Goal: Task Accomplishment & Management: Use online tool/utility

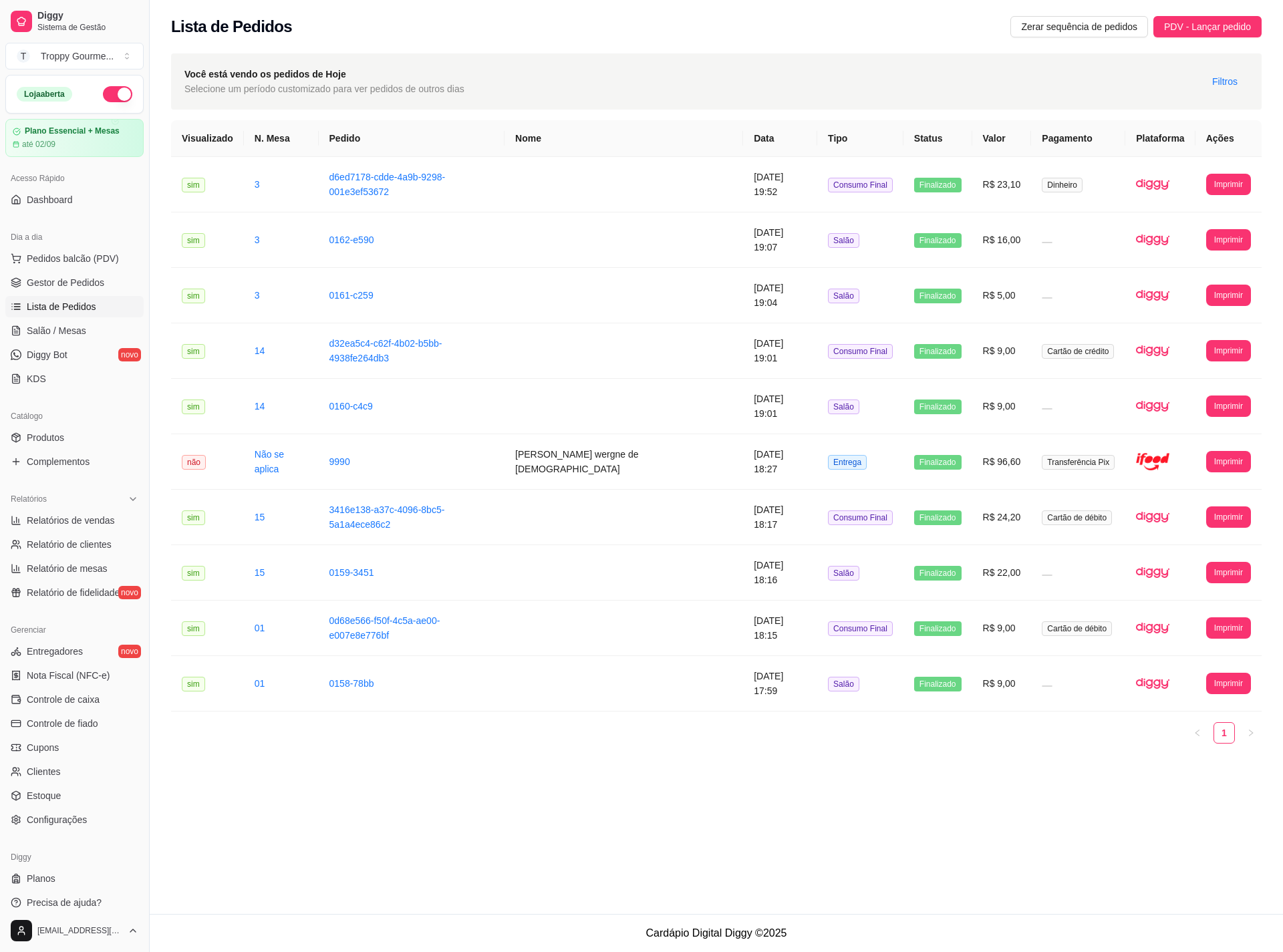
click at [71, 307] on span "Lista de Pedidos" at bounding box center [61, 307] width 70 height 14
click at [66, 259] on span "Pedidos balcão (PDV)" at bounding box center [72, 259] width 92 height 14
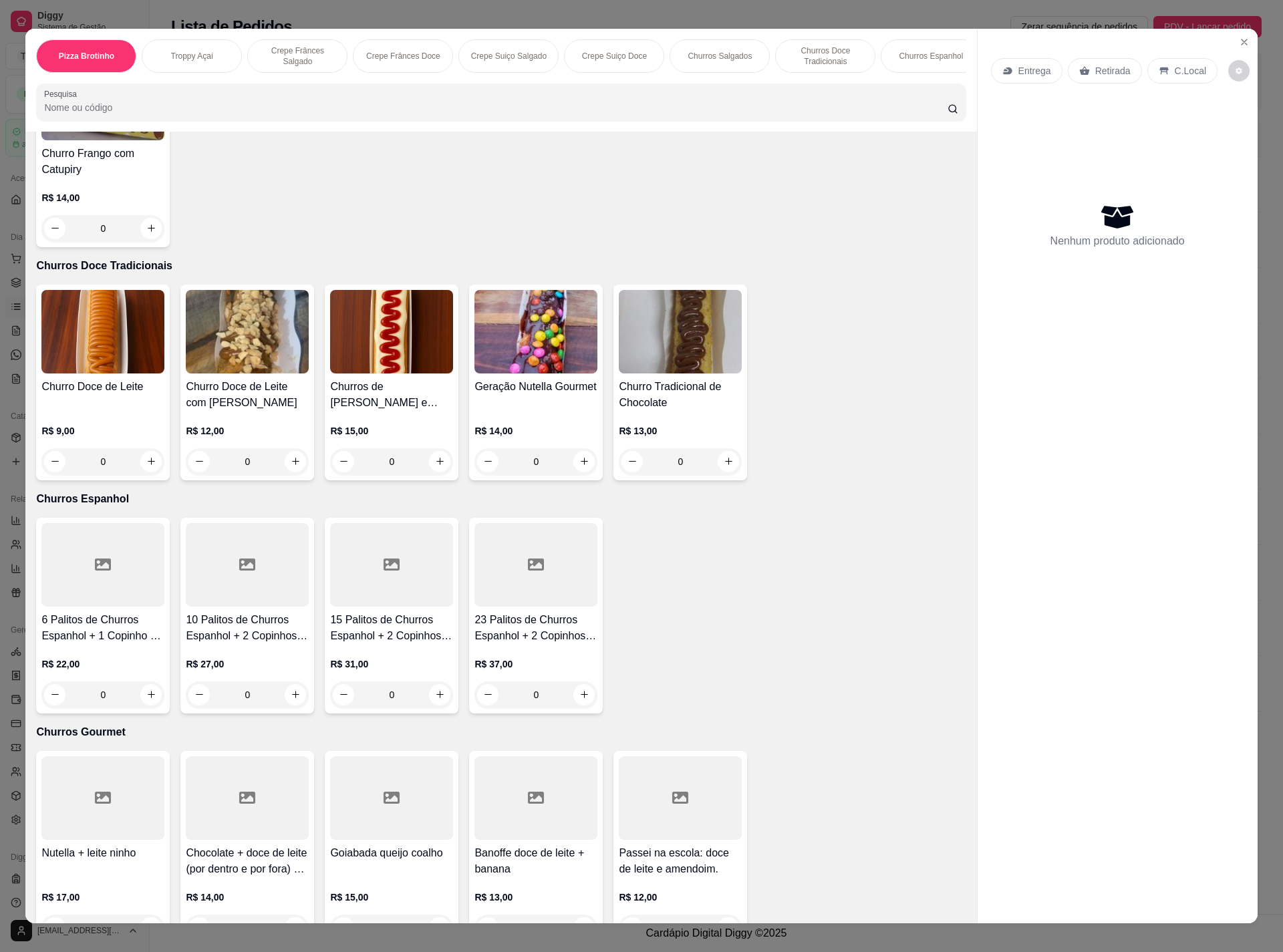
scroll to position [848, 0]
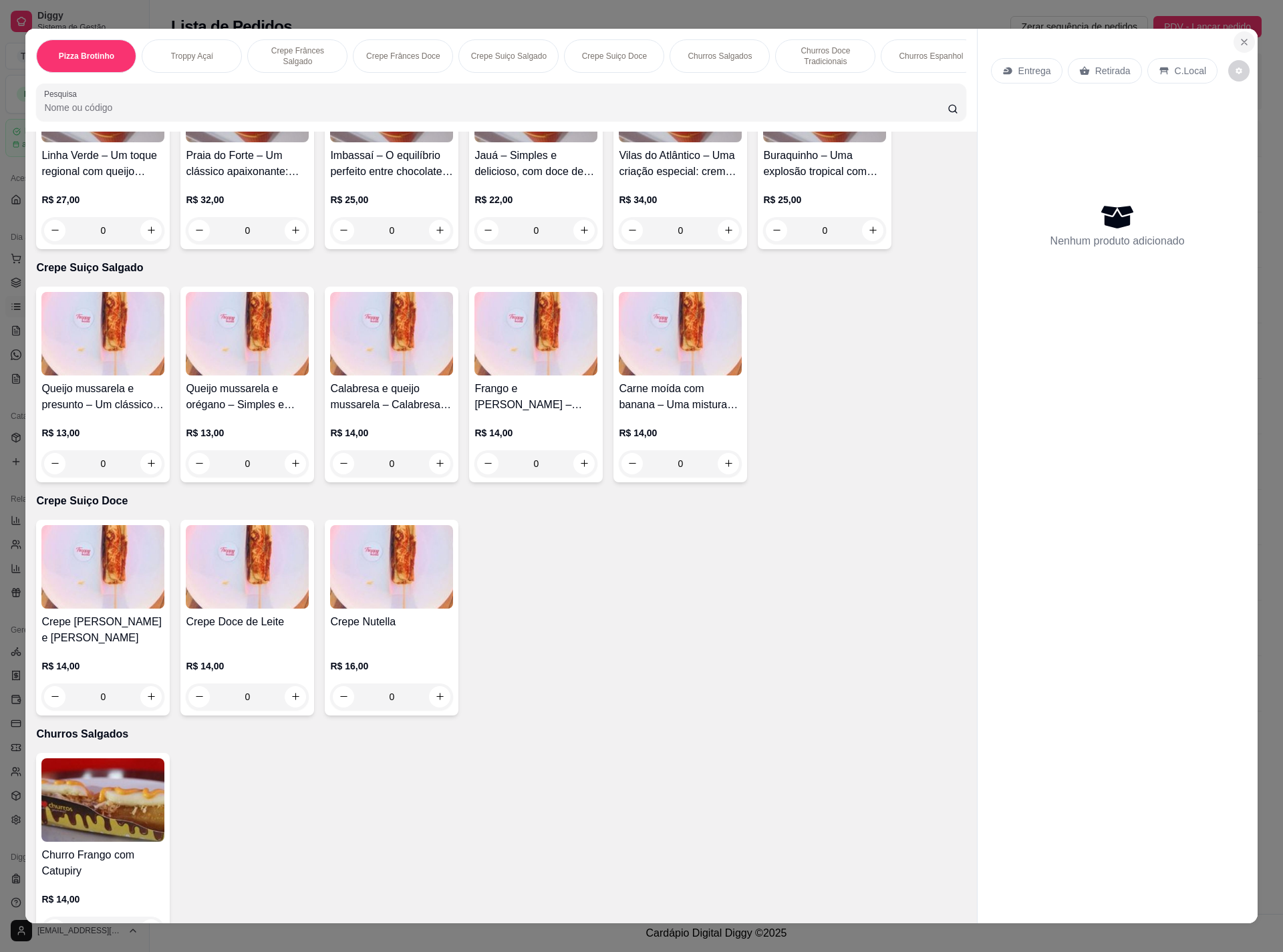
click at [1240, 38] on icon "Close" at bounding box center [1244, 42] width 11 height 11
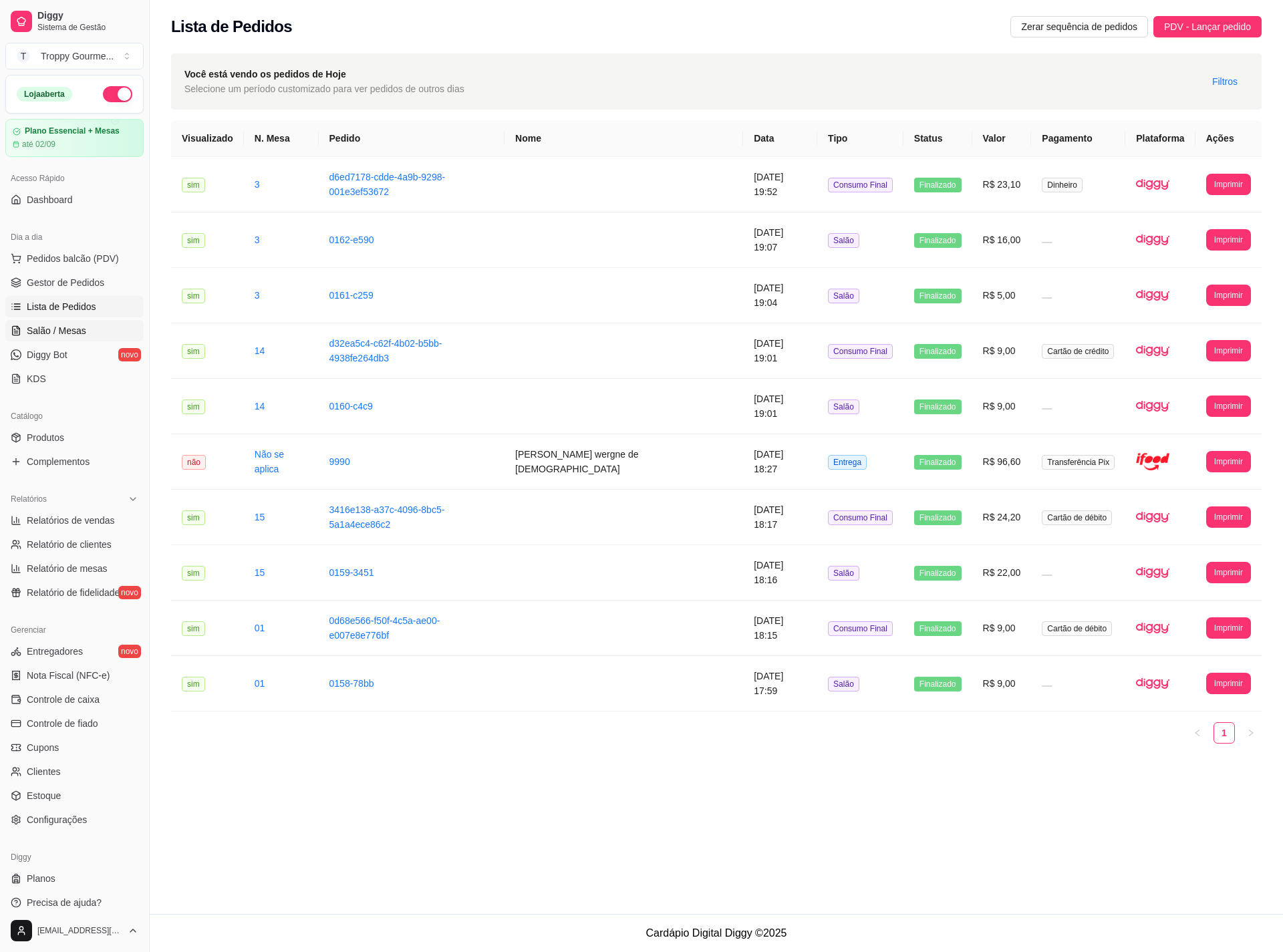
click at [44, 330] on span "Salão / Mesas" at bounding box center [56, 330] width 60 height 14
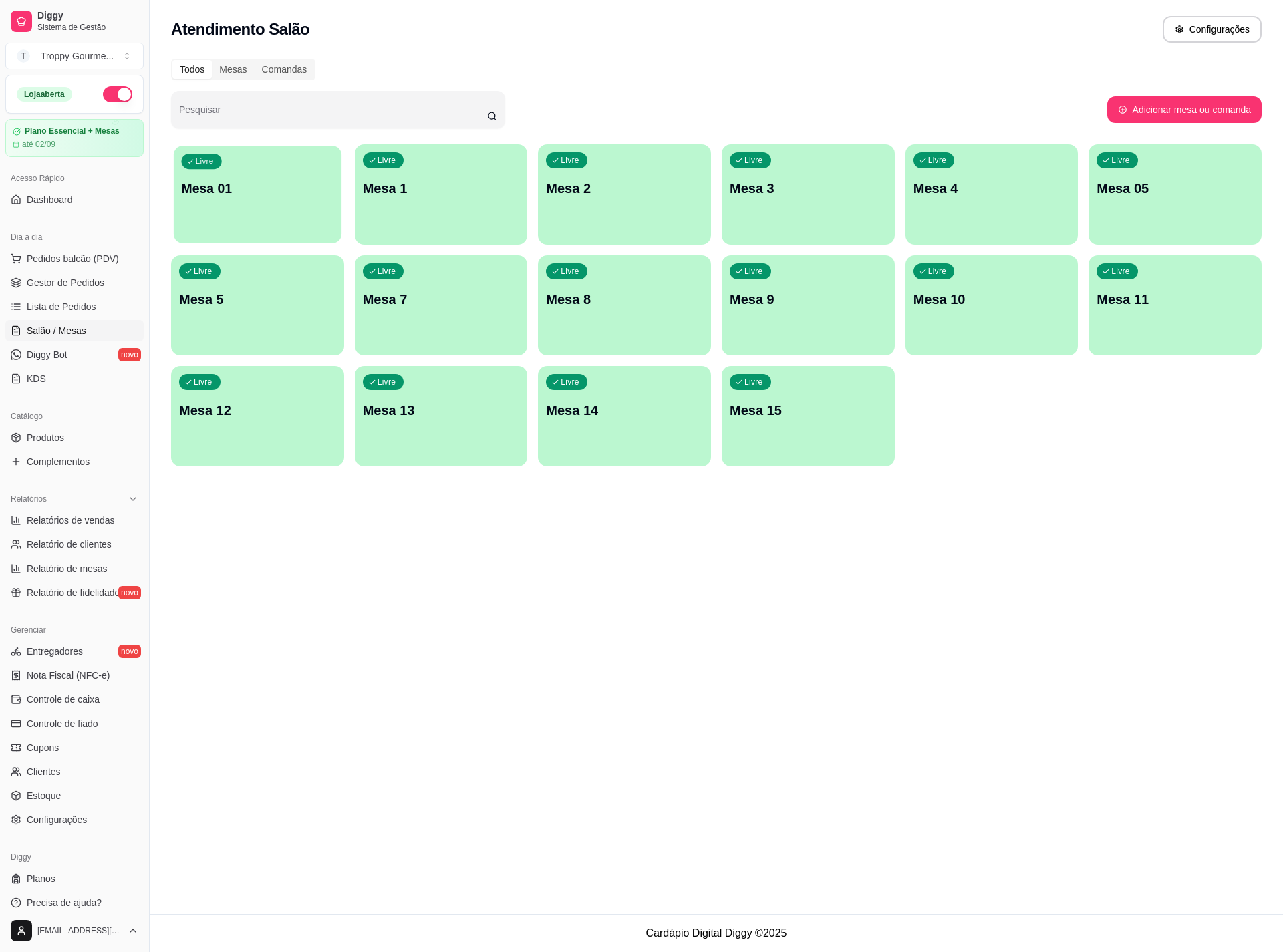
click at [269, 212] on div "Livre Mesa 01" at bounding box center [257, 186] width 168 height 82
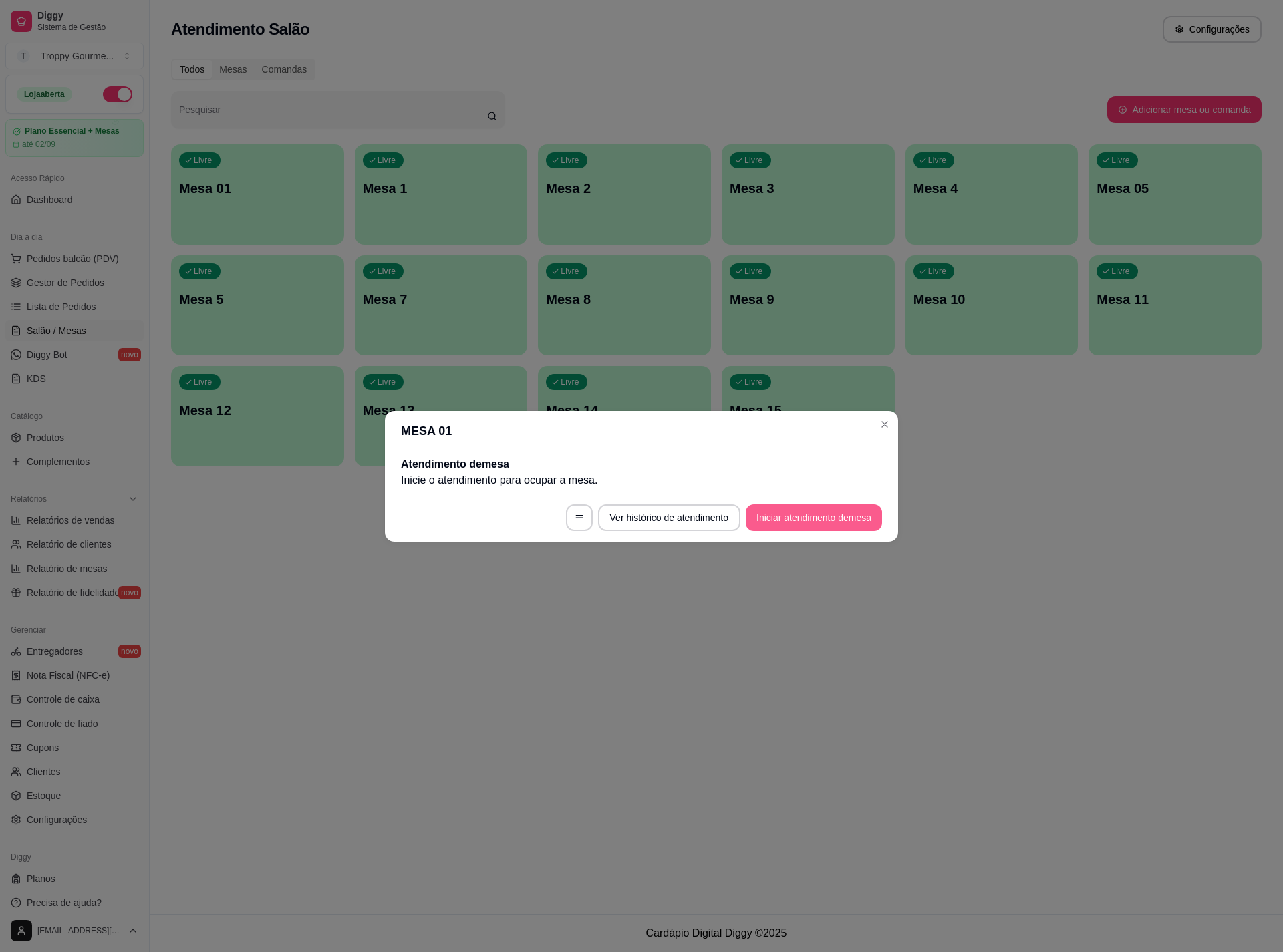
click at [788, 521] on button "Iniciar atendimento de mesa" at bounding box center [814, 517] width 136 height 26
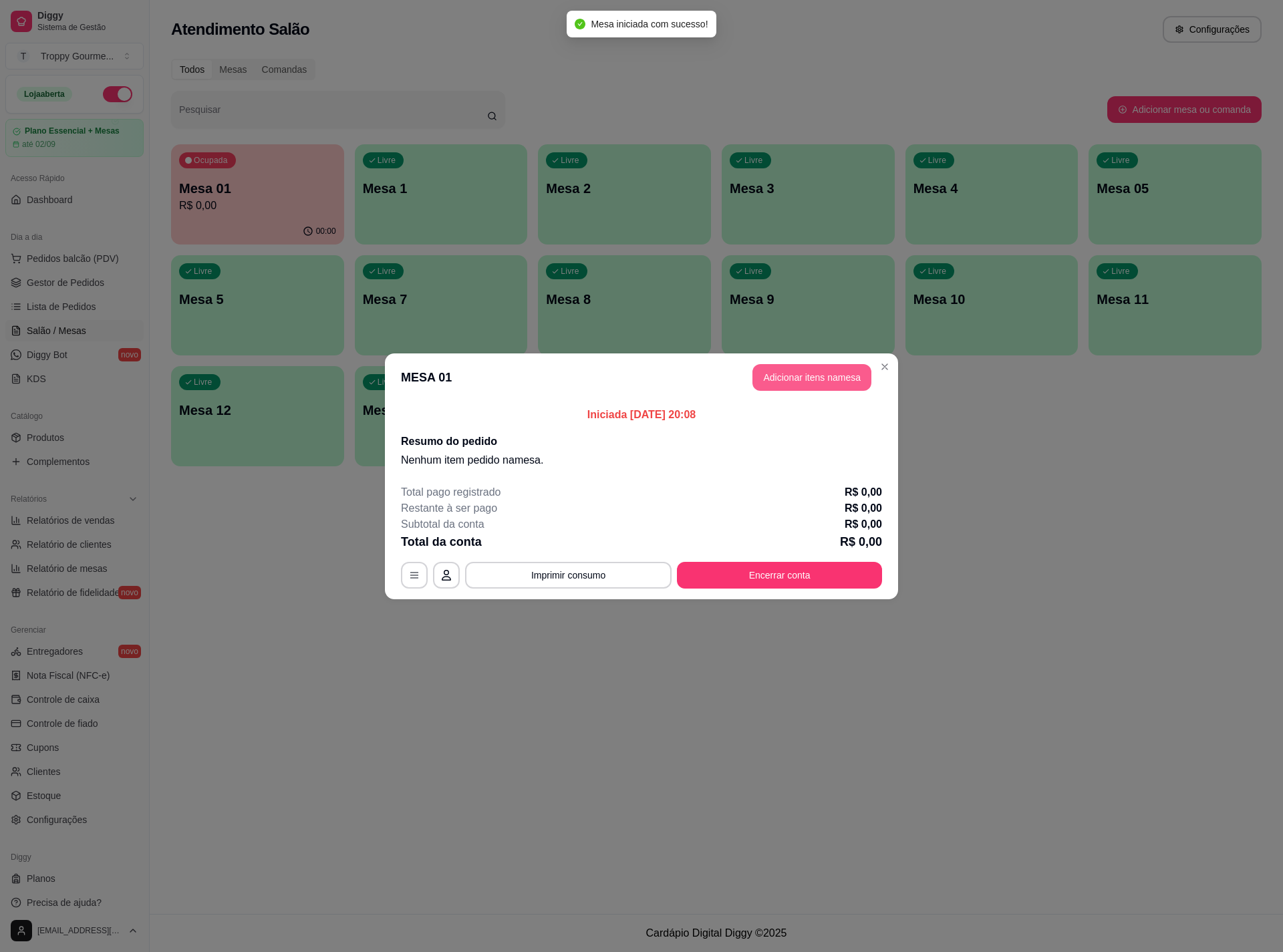
click at [826, 370] on button "Adicionar itens na mesa" at bounding box center [812, 376] width 119 height 26
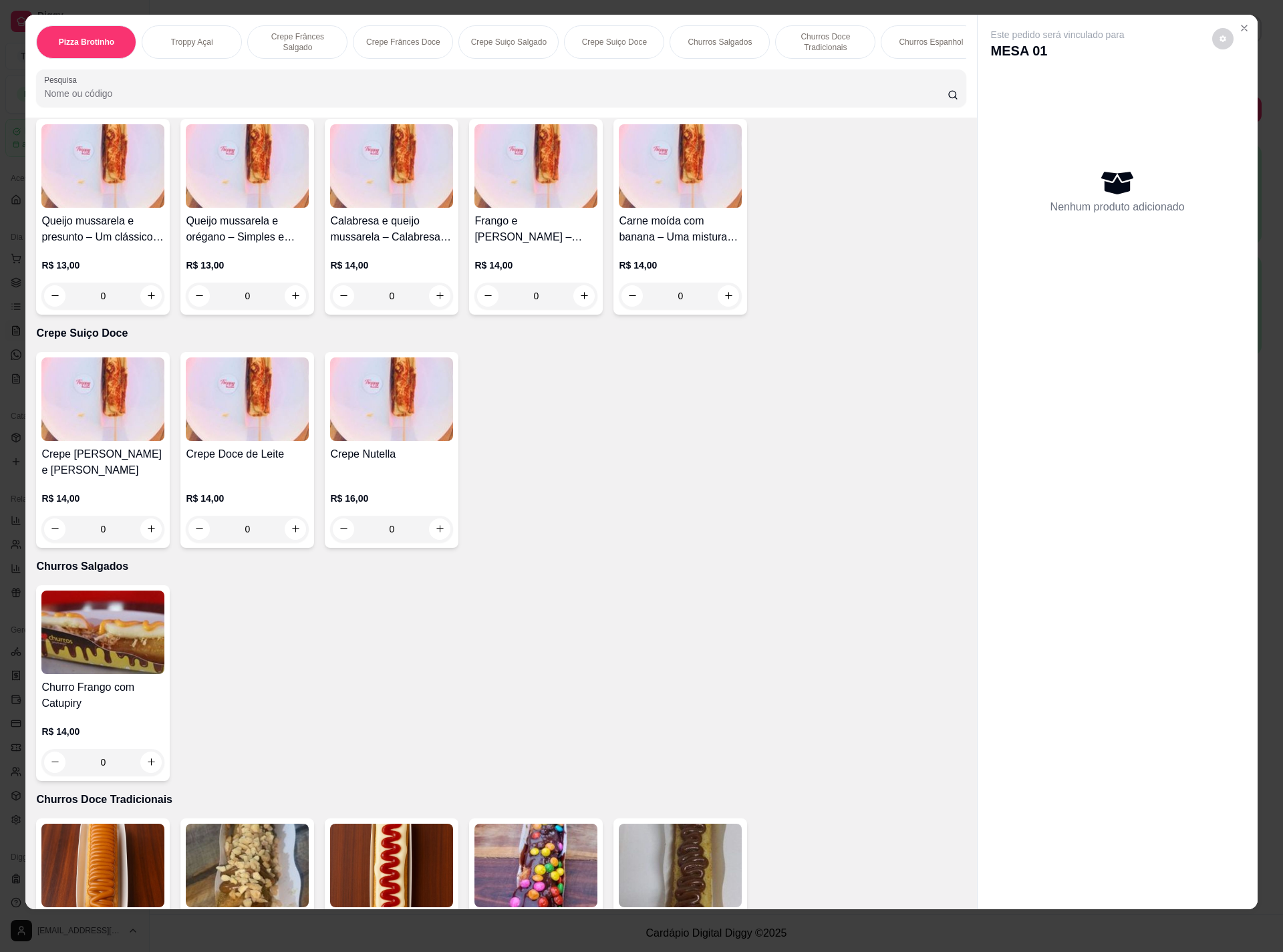
scroll to position [1202, 0]
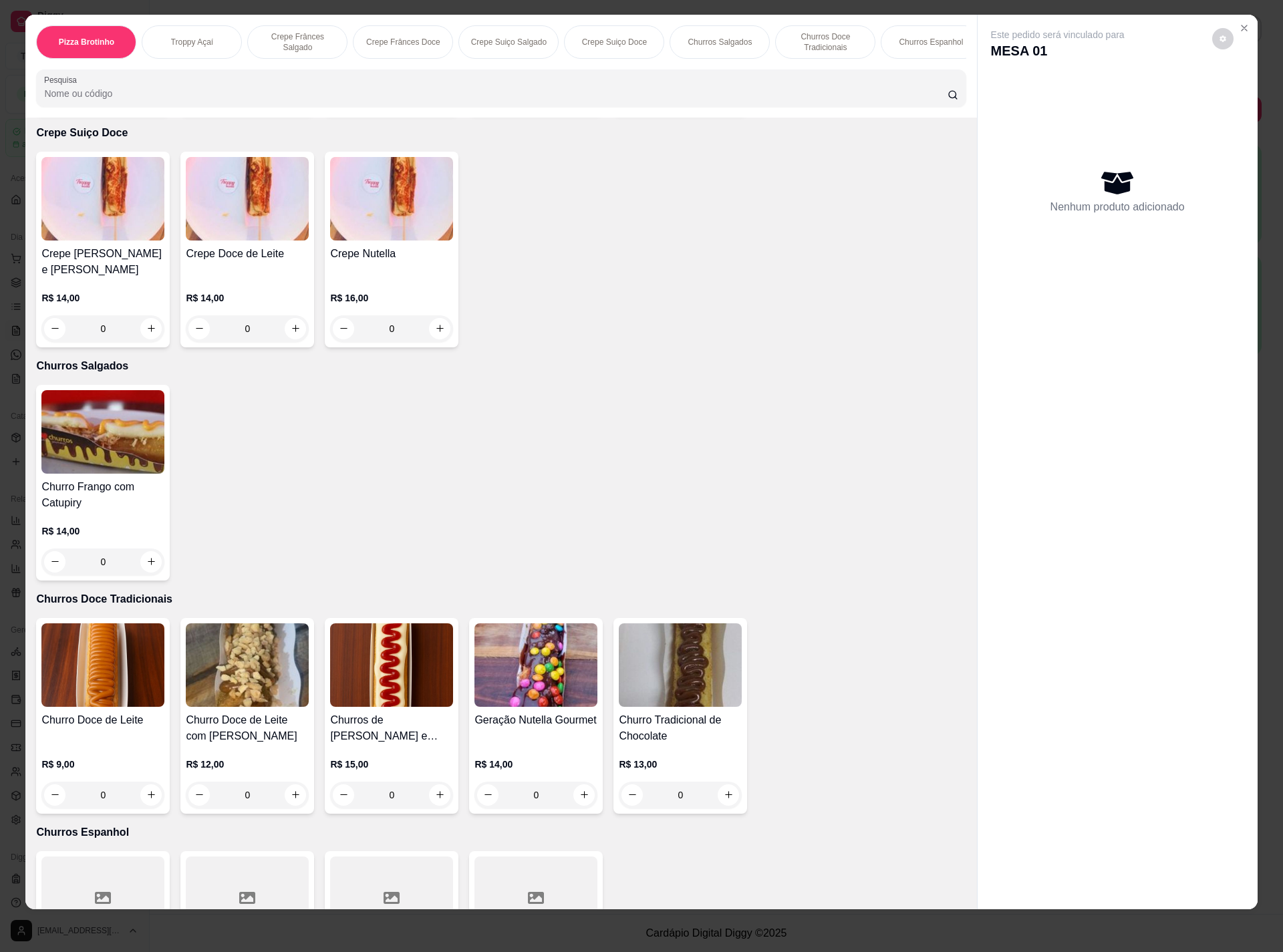
click at [83, 666] on img at bounding box center [103, 665] width 123 height 83
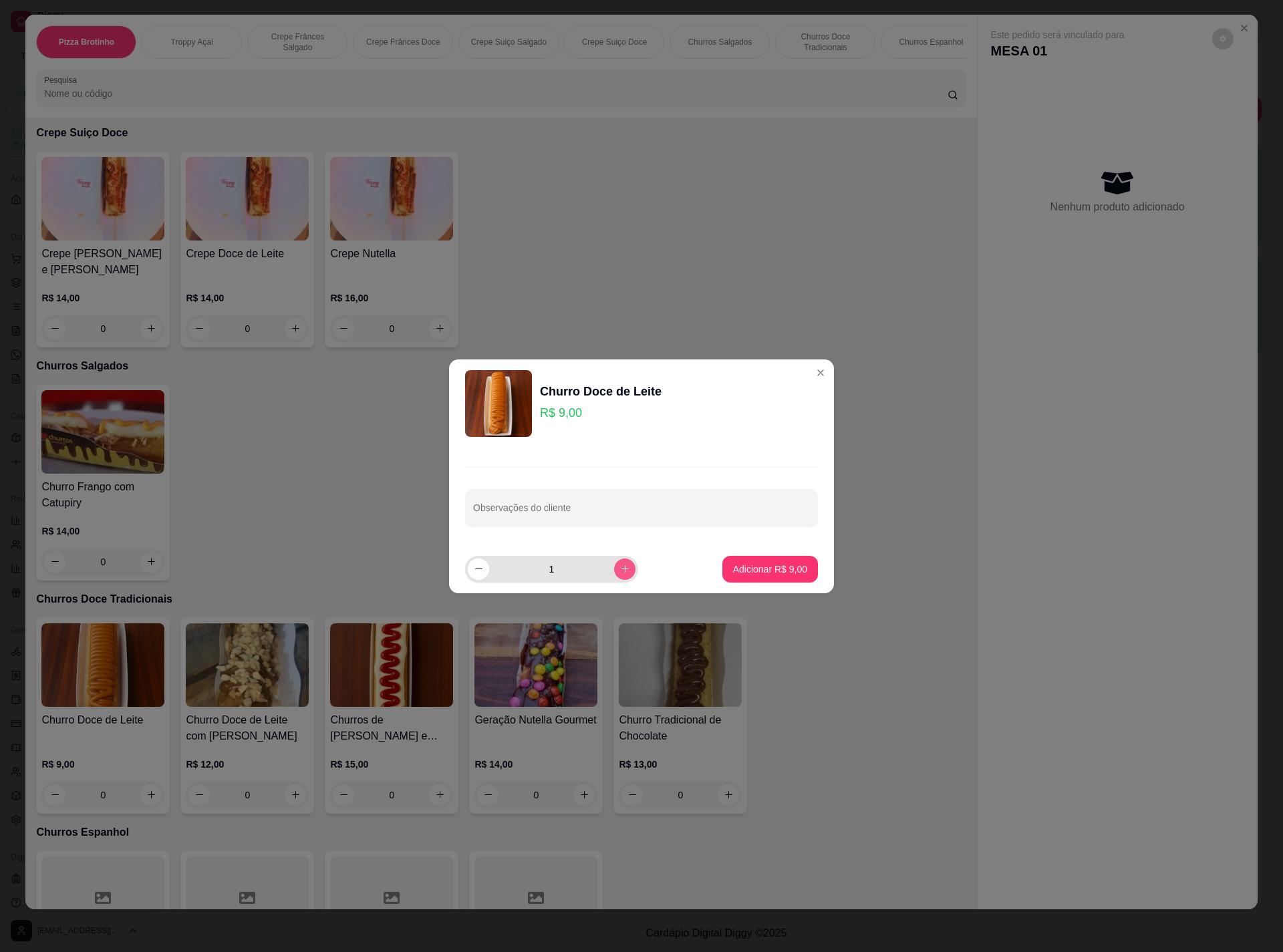
click at [620, 570] on icon "increase-product-quantity" at bounding box center [625, 569] width 10 height 10
type input "2"
click at [757, 567] on p "Adicionar R$ 18,00" at bounding box center [768, 568] width 78 height 13
type input "2"
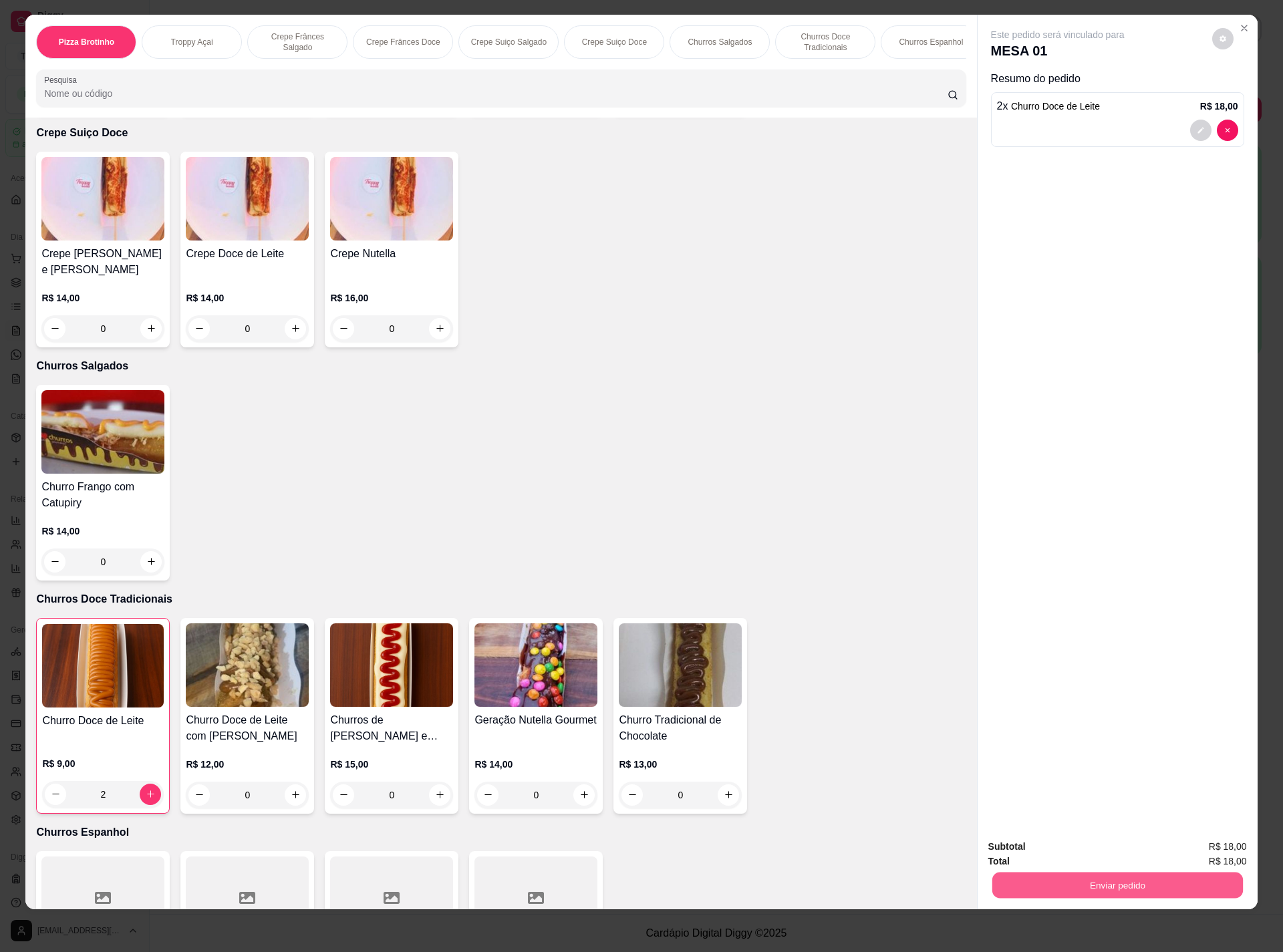
click at [1055, 882] on button "Enviar pedido" at bounding box center [1117, 885] width 250 height 26
click at [1053, 848] on button "Não registrar e enviar pedido" at bounding box center [1070, 852] width 135 height 25
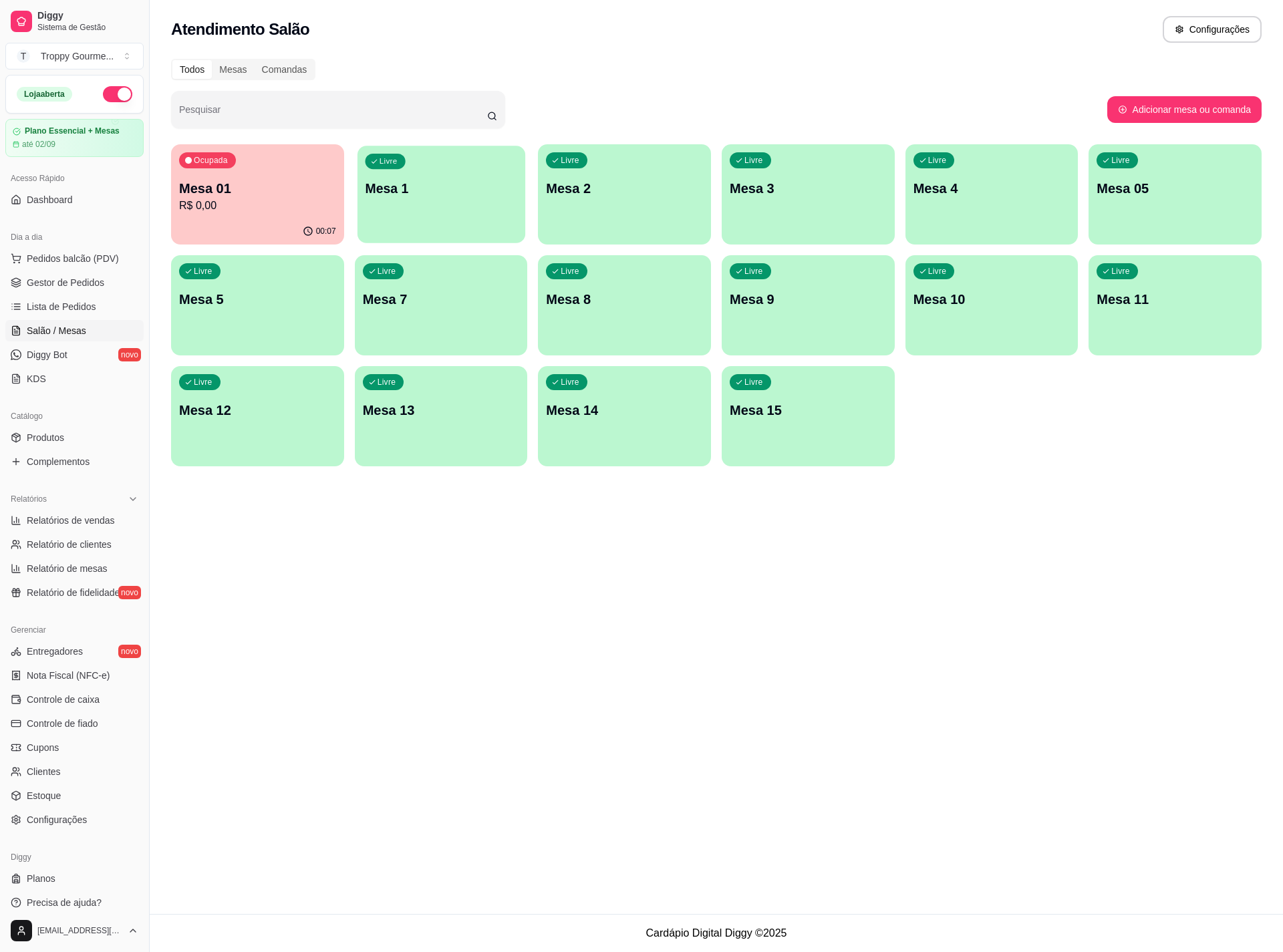
click at [472, 185] on p "Mesa 1" at bounding box center [440, 188] width 152 height 18
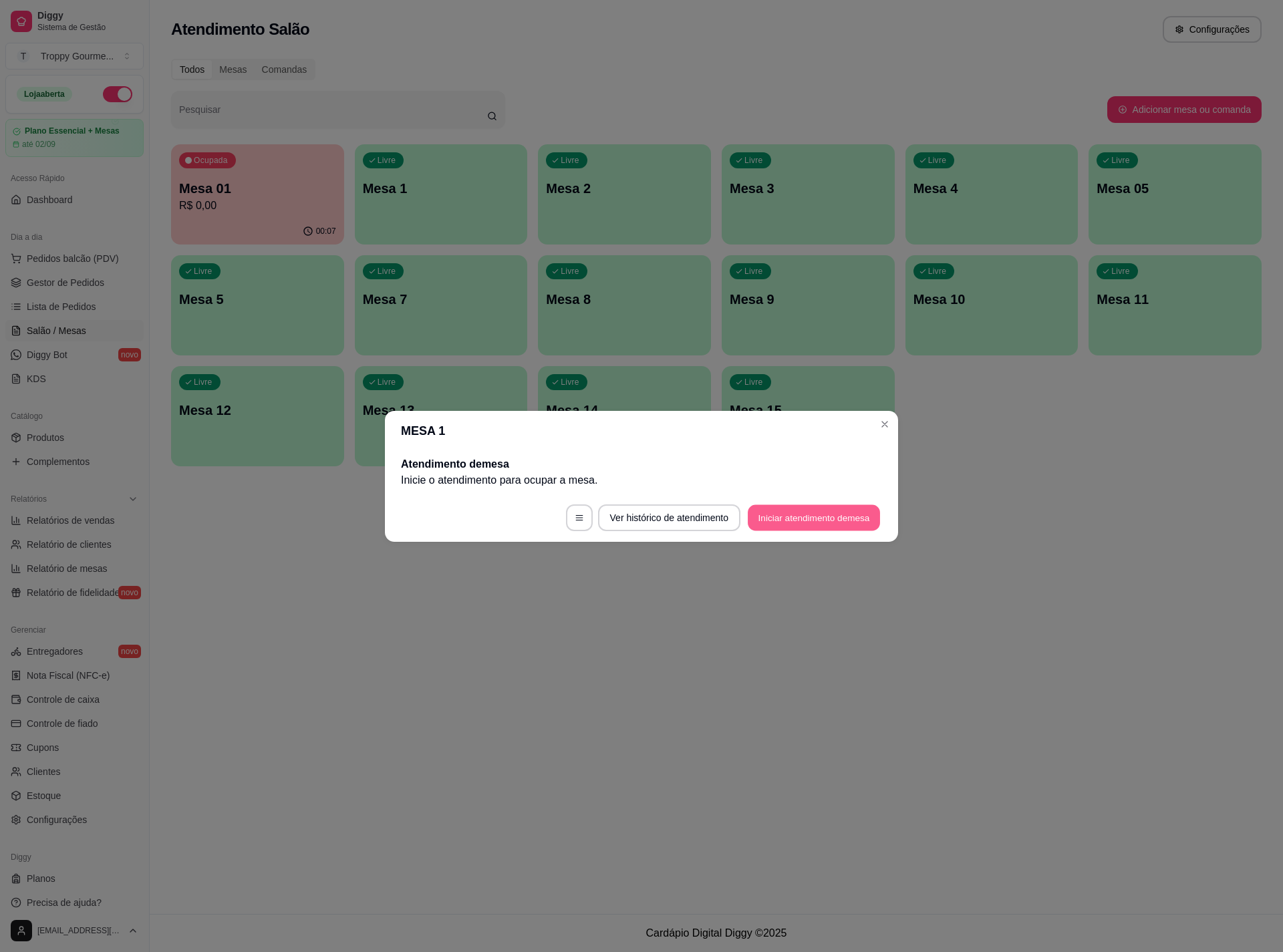
click at [803, 519] on button "Iniciar atendimento de mesa" at bounding box center [814, 517] width 132 height 26
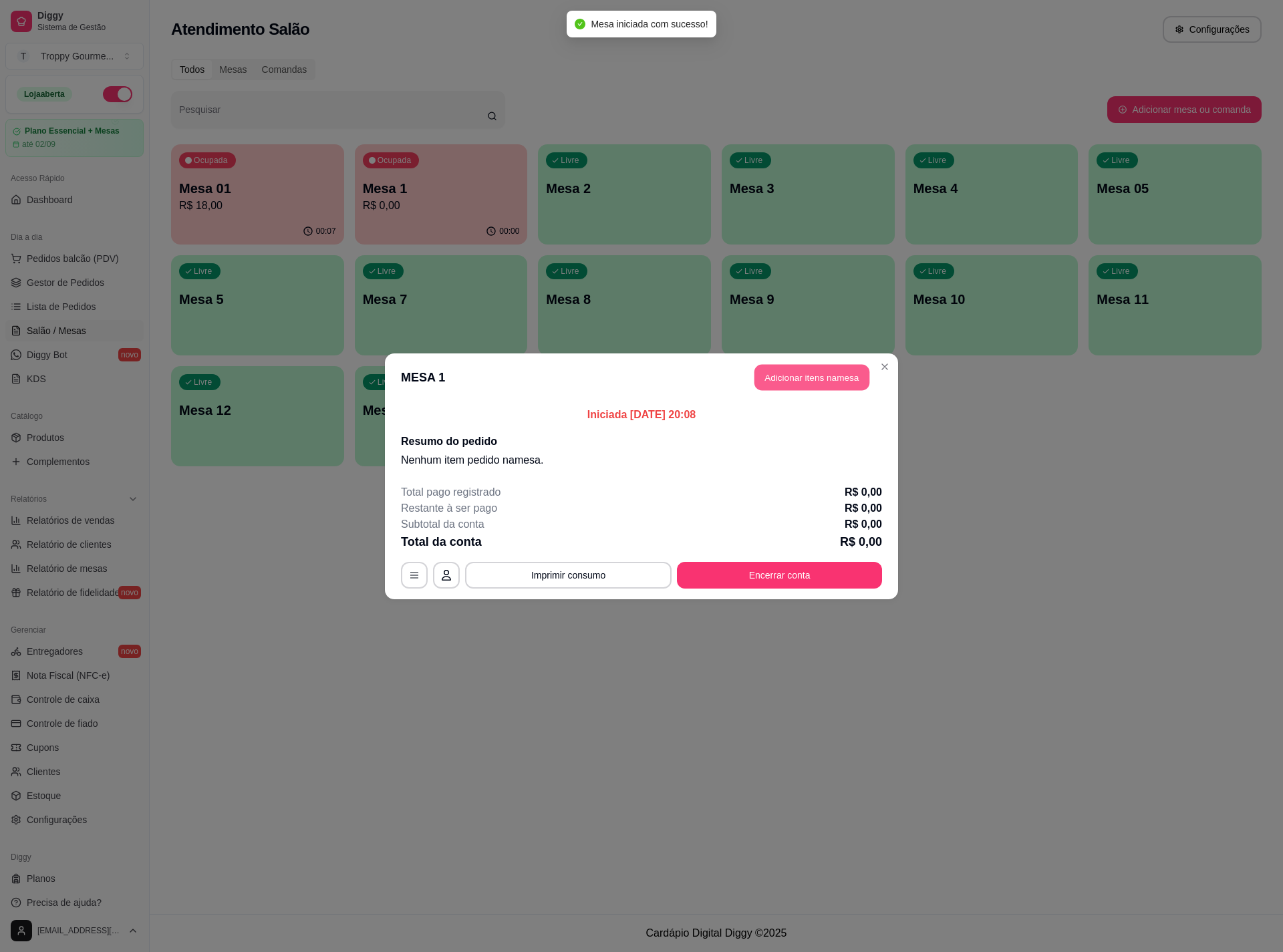
click at [824, 370] on button "Adicionar itens na mesa" at bounding box center [811, 376] width 115 height 26
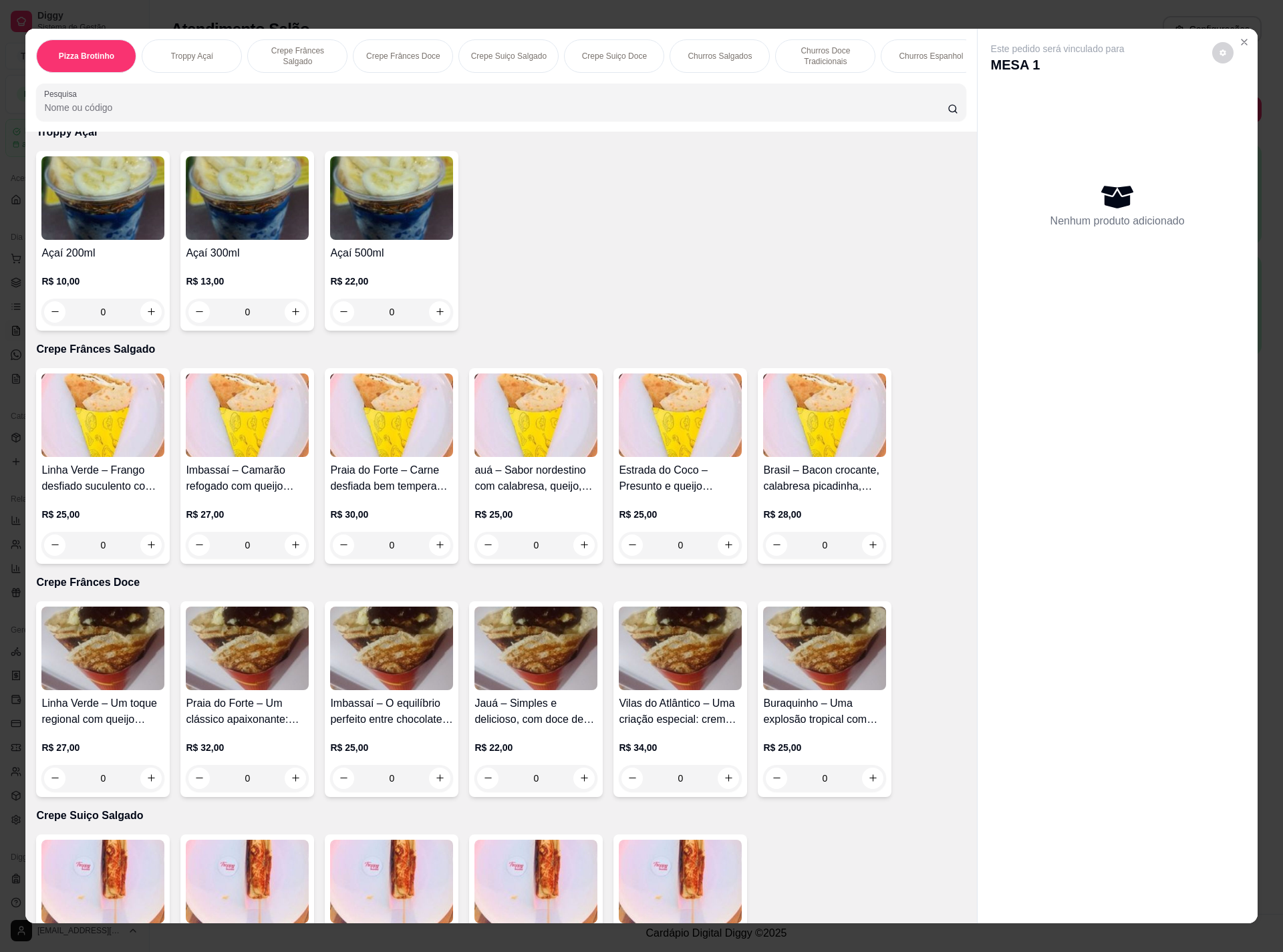
scroll to position [0, 0]
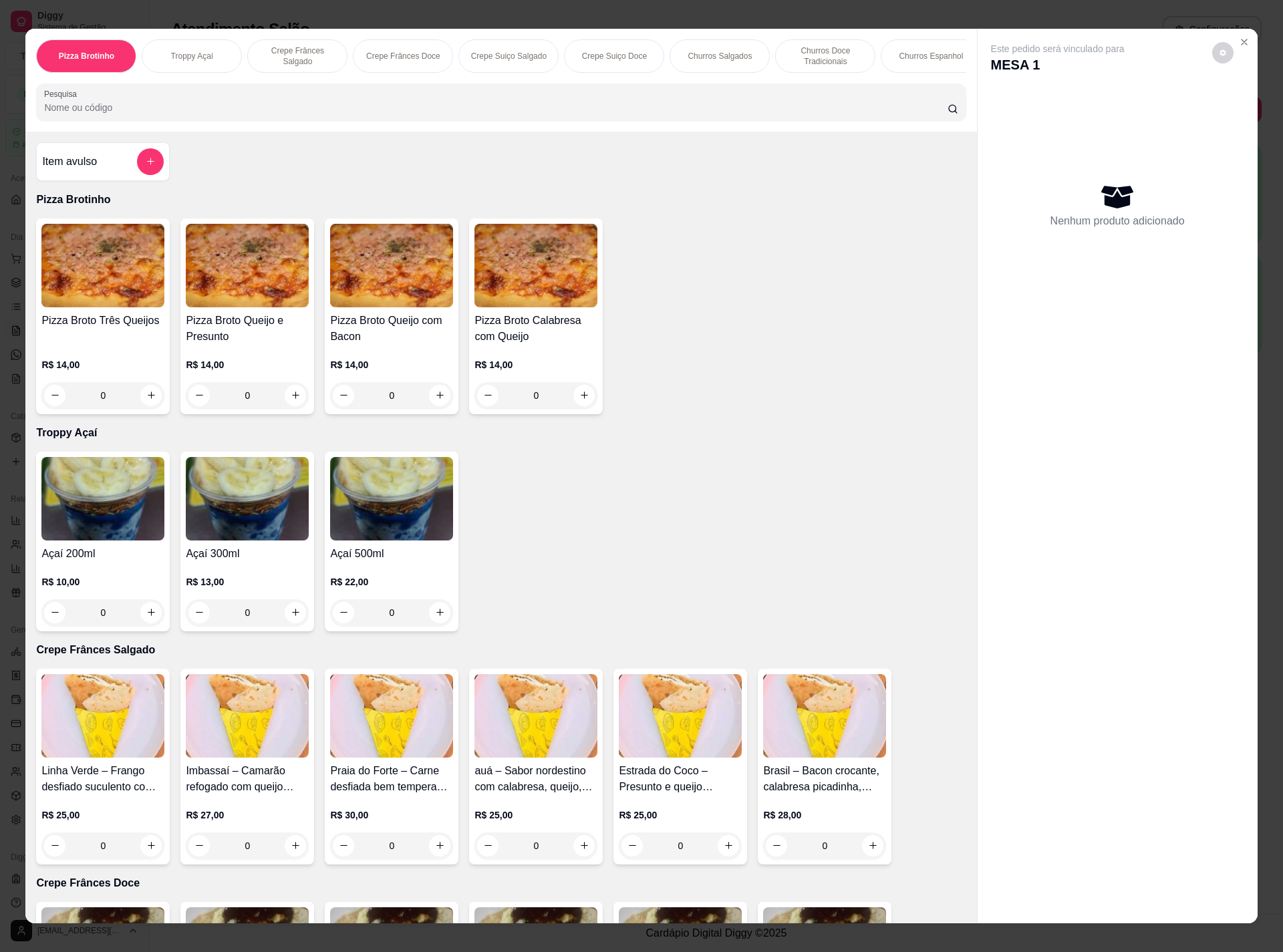
click at [273, 297] on img at bounding box center [247, 266] width 123 height 83
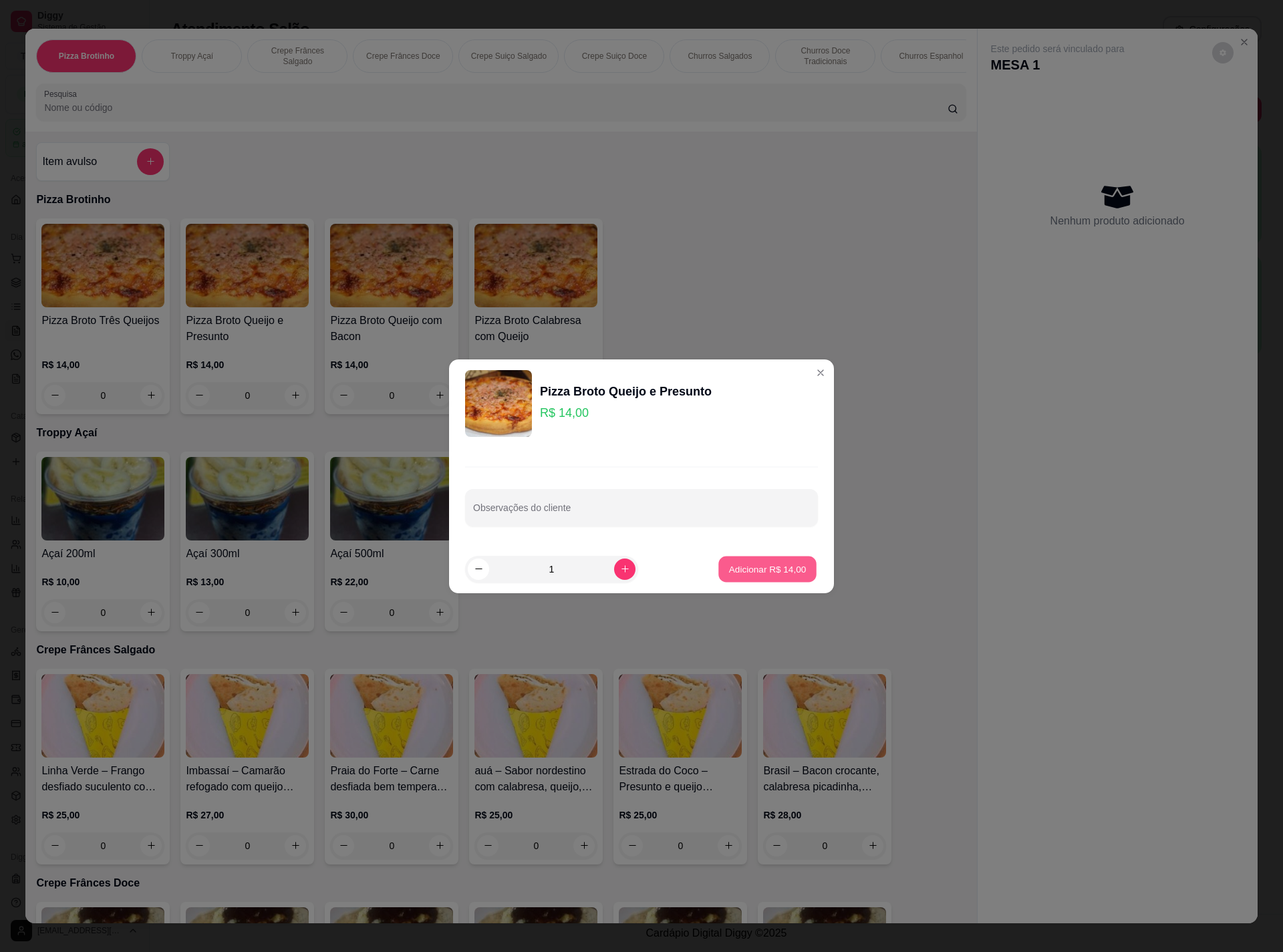
click at [752, 570] on p "Adicionar R$ 14,00" at bounding box center [768, 568] width 78 height 13
type input "1"
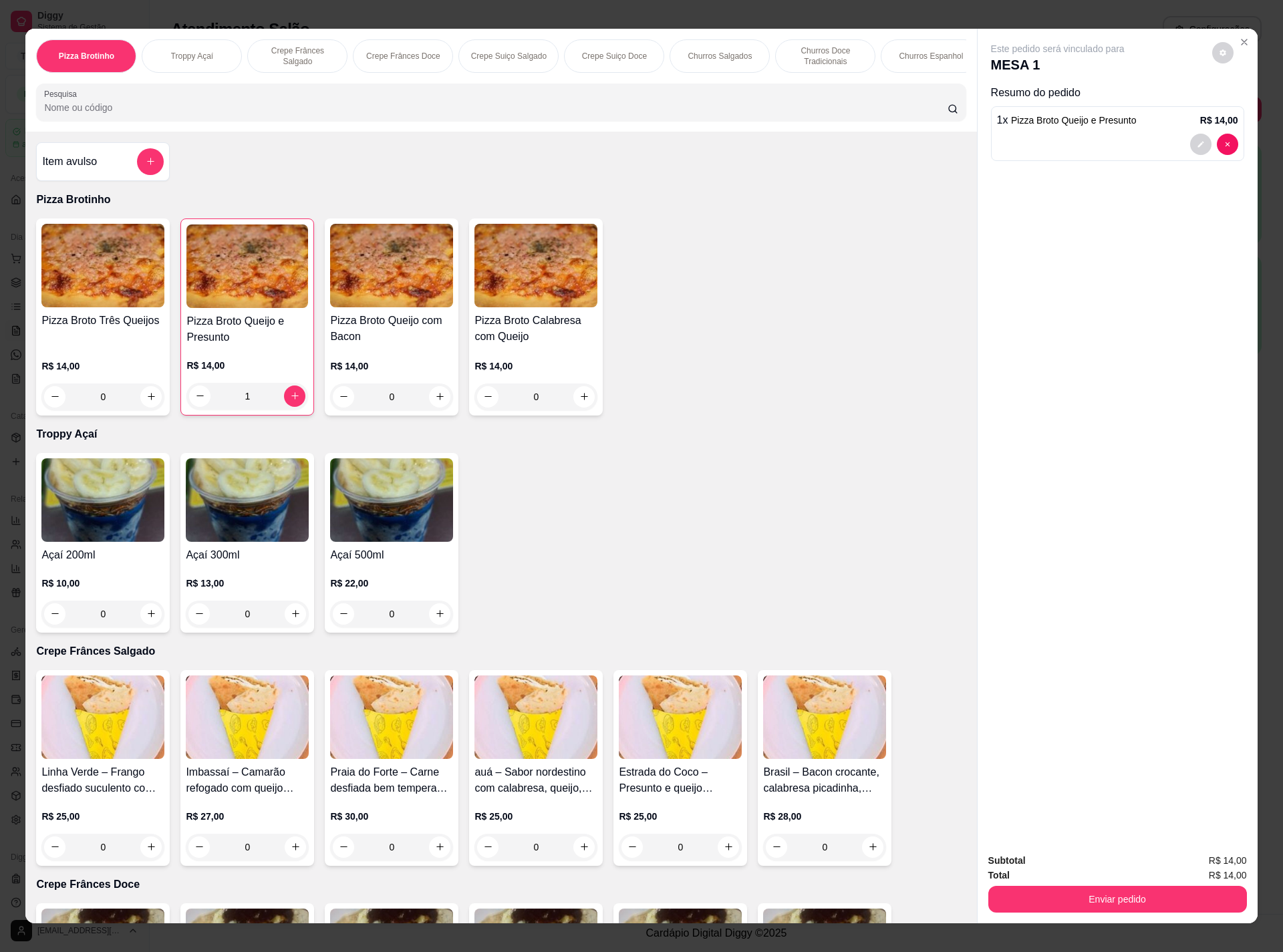
click at [532, 307] on img at bounding box center [536, 266] width 123 height 83
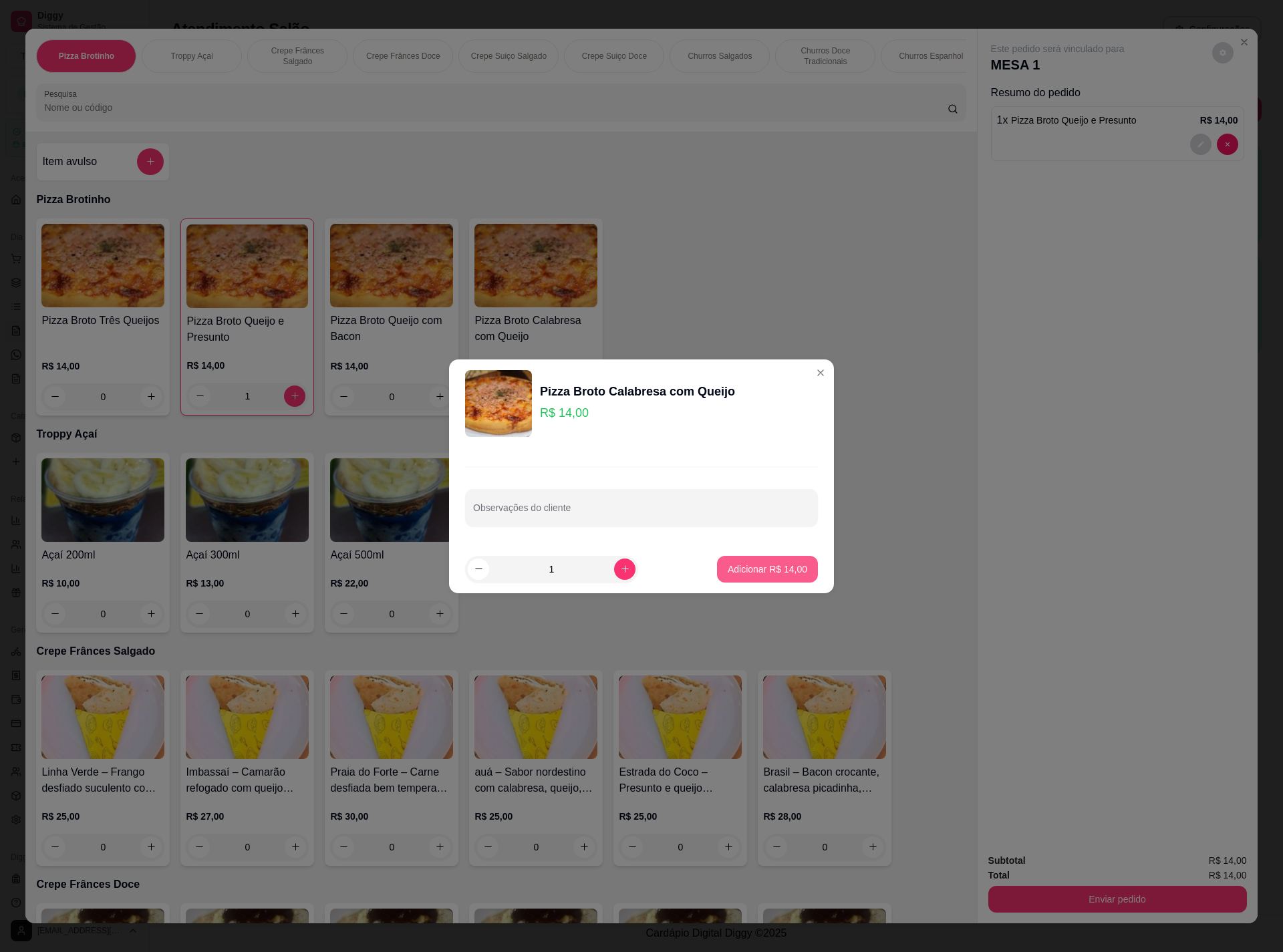
click at [744, 562] on p "Adicionar R$ 14,00" at bounding box center [767, 569] width 79 height 14
type input "1"
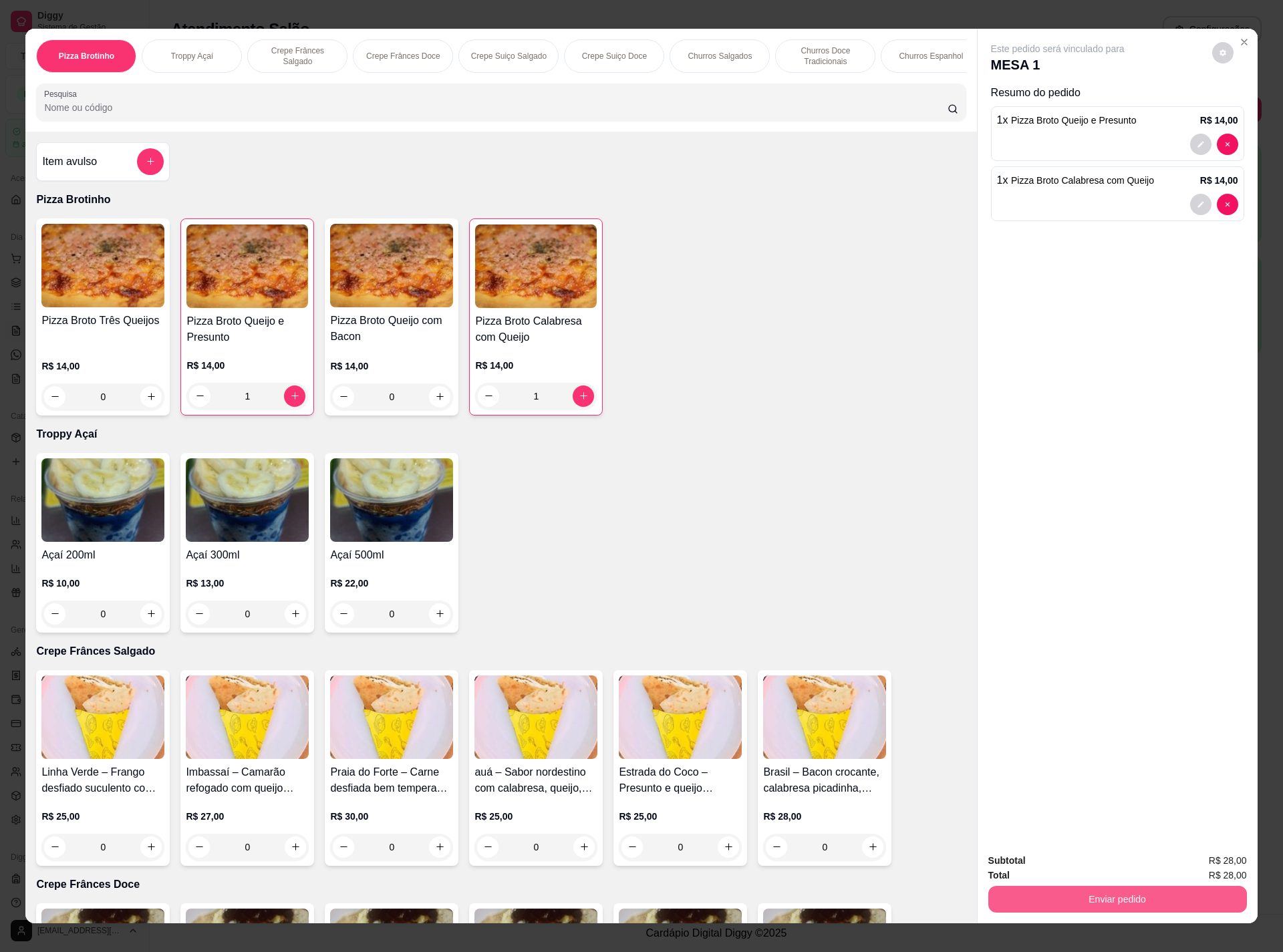
click at [1065, 898] on button "Enviar pedido" at bounding box center [1118, 898] width 259 height 26
click at [1049, 862] on button "Não registrar e enviar pedido" at bounding box center [1070, 866] width 139 height 26
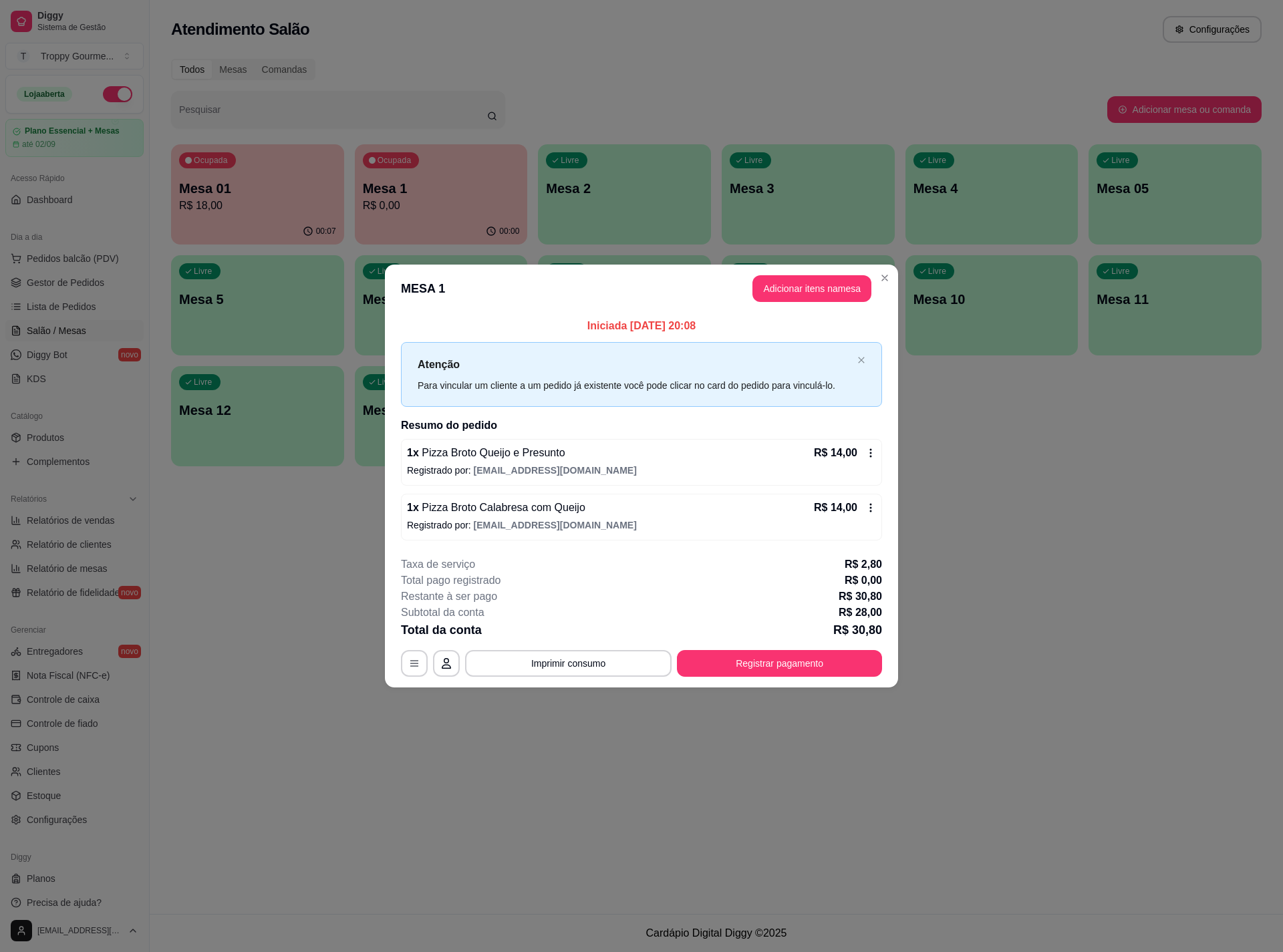
click at [866, 451] on icon at bounding box center [871, 452] width 11 height 11
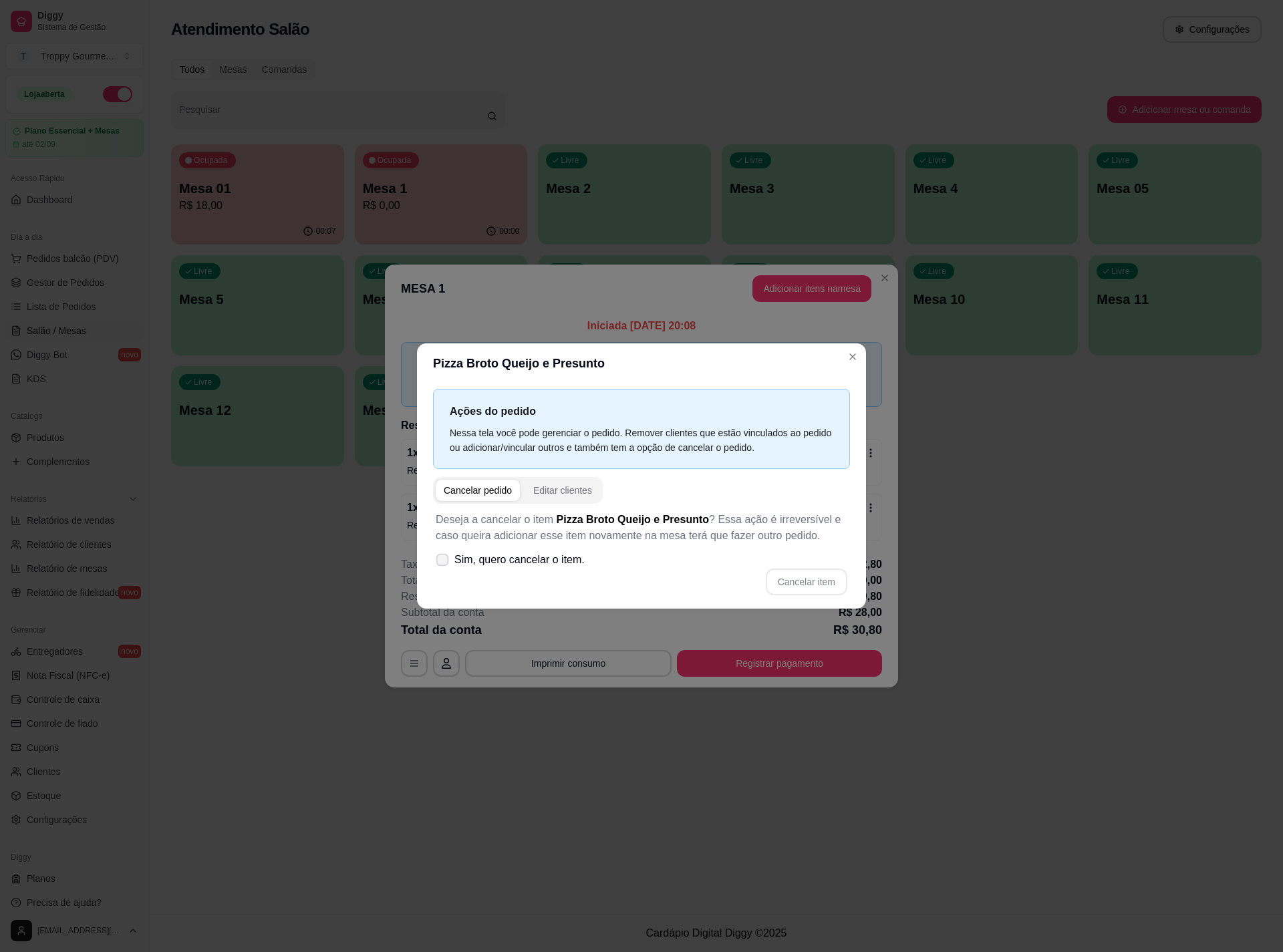
click at [445, 559] on icon at bounding box center [442, 559] width 10 height 8
click at [444, 562] on input "Sim, quero cancelar o item." at bounding box center [440, 566] width 9 height 9
checkbox input "true"
click at [803, 577] on button "Cancelar item" at bounding box center [807, 581] width 82 height 26
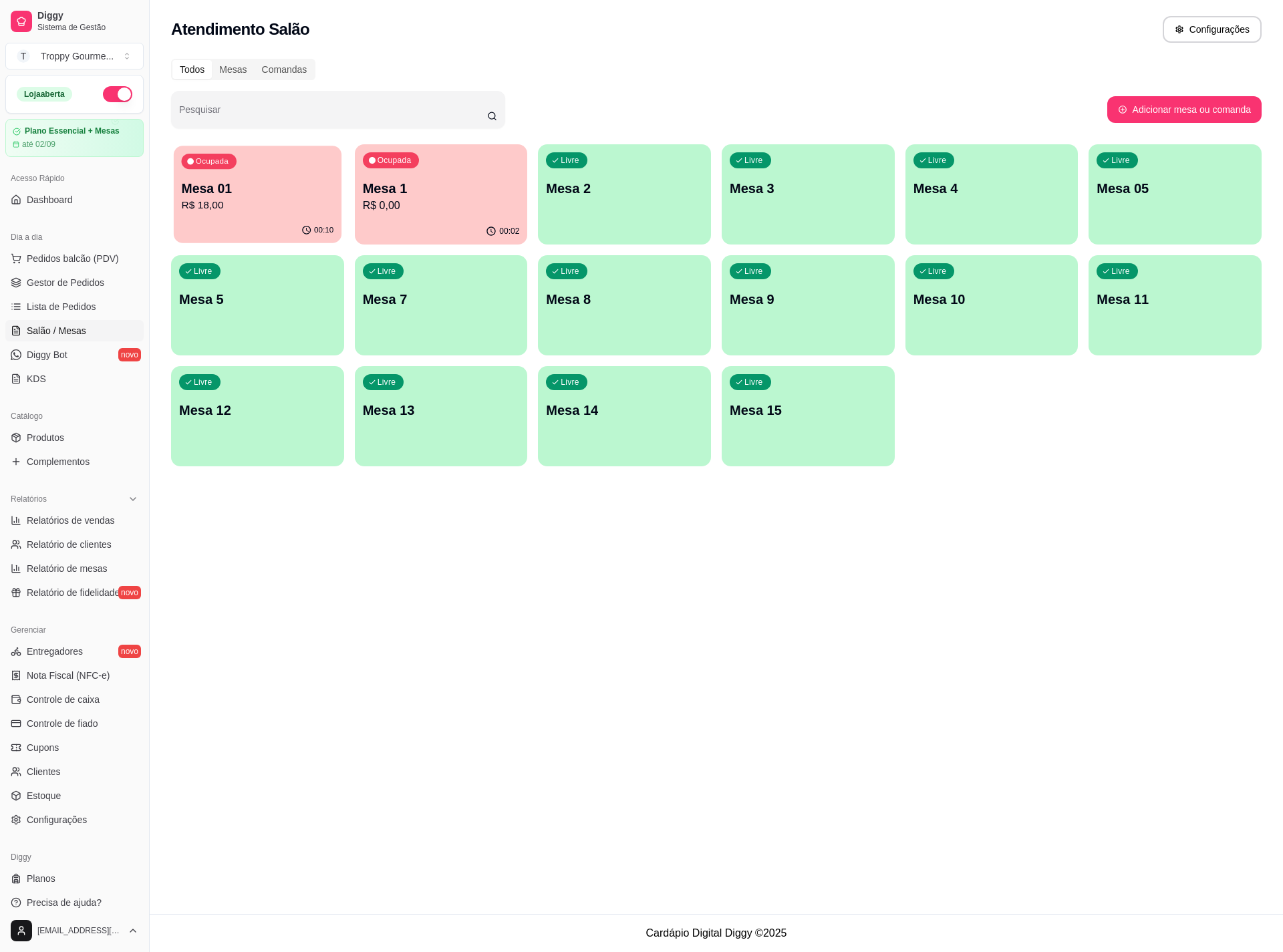
click at [239, 222] on div "00:10" at bounding box center [257, 231] width 168 height 26
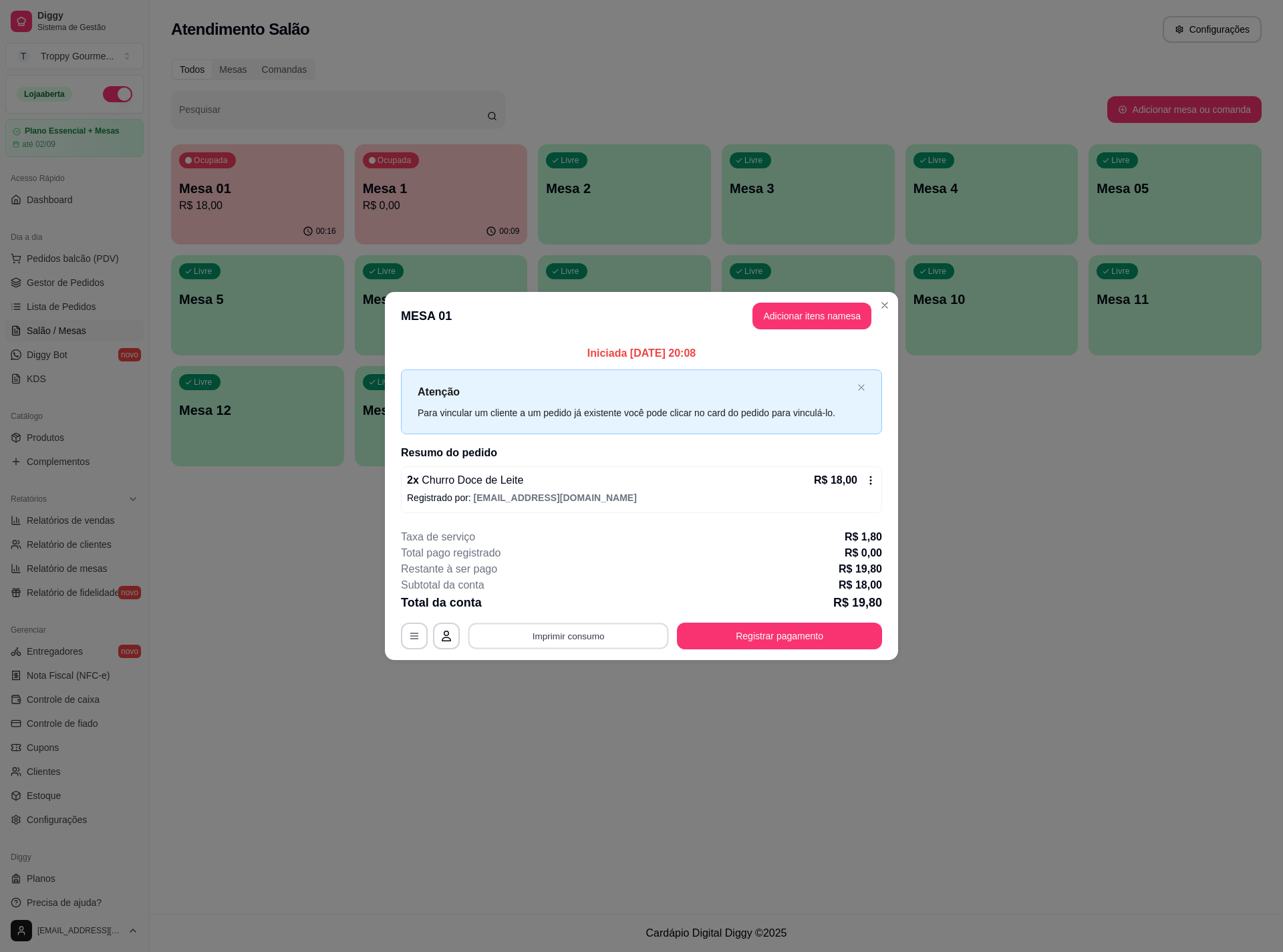
click at [591, 632] on button "Imprimir consumo" at bounding box center [568, 636] width 200 height 26
click at [587, 583] on button "IMPRESSORA" at bounding box center [572, 578] width 97 height 21
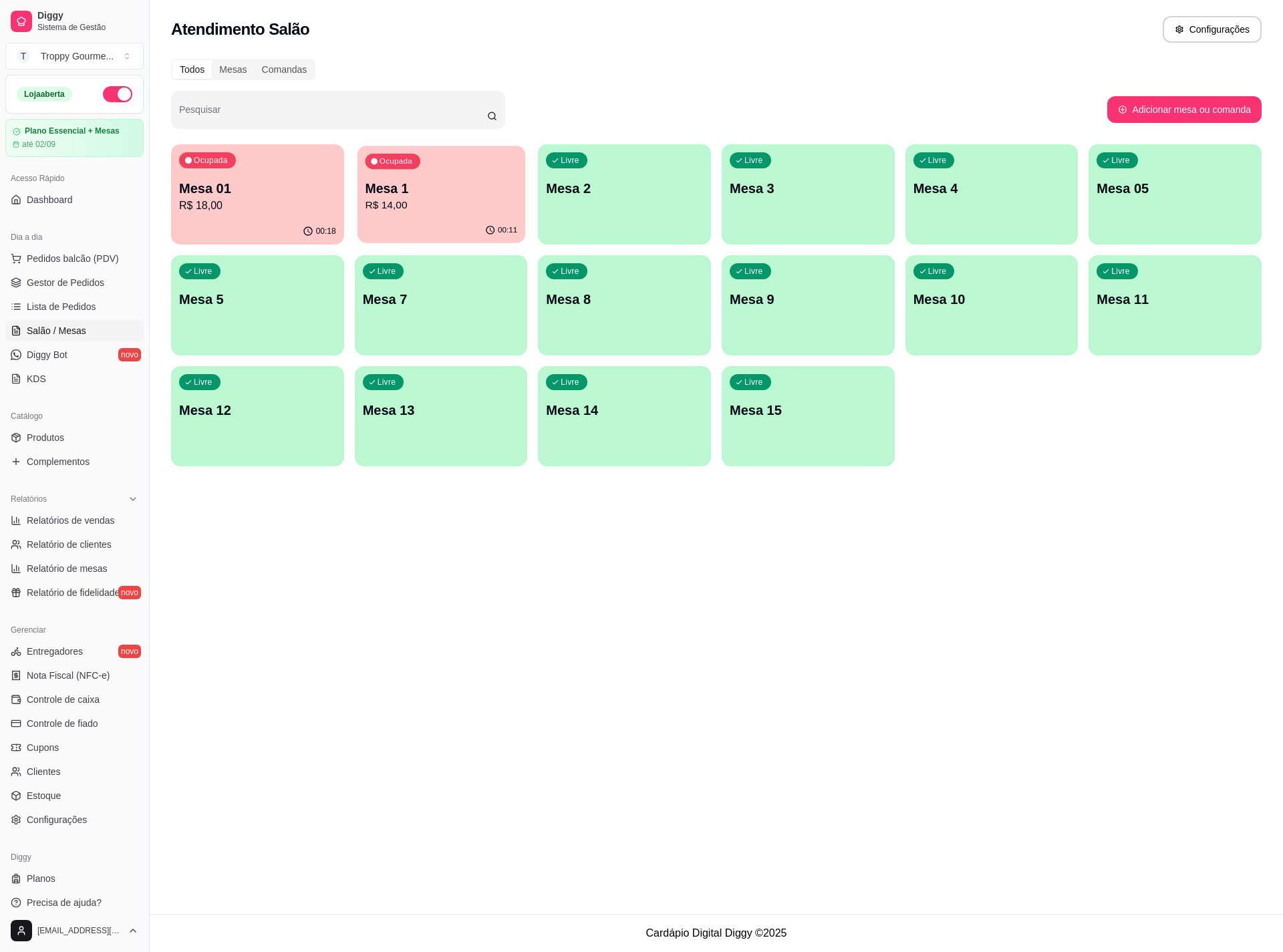
click at [460, 197] on p "Mesa 1" at bounding box center [440, 188] width 152 height 18
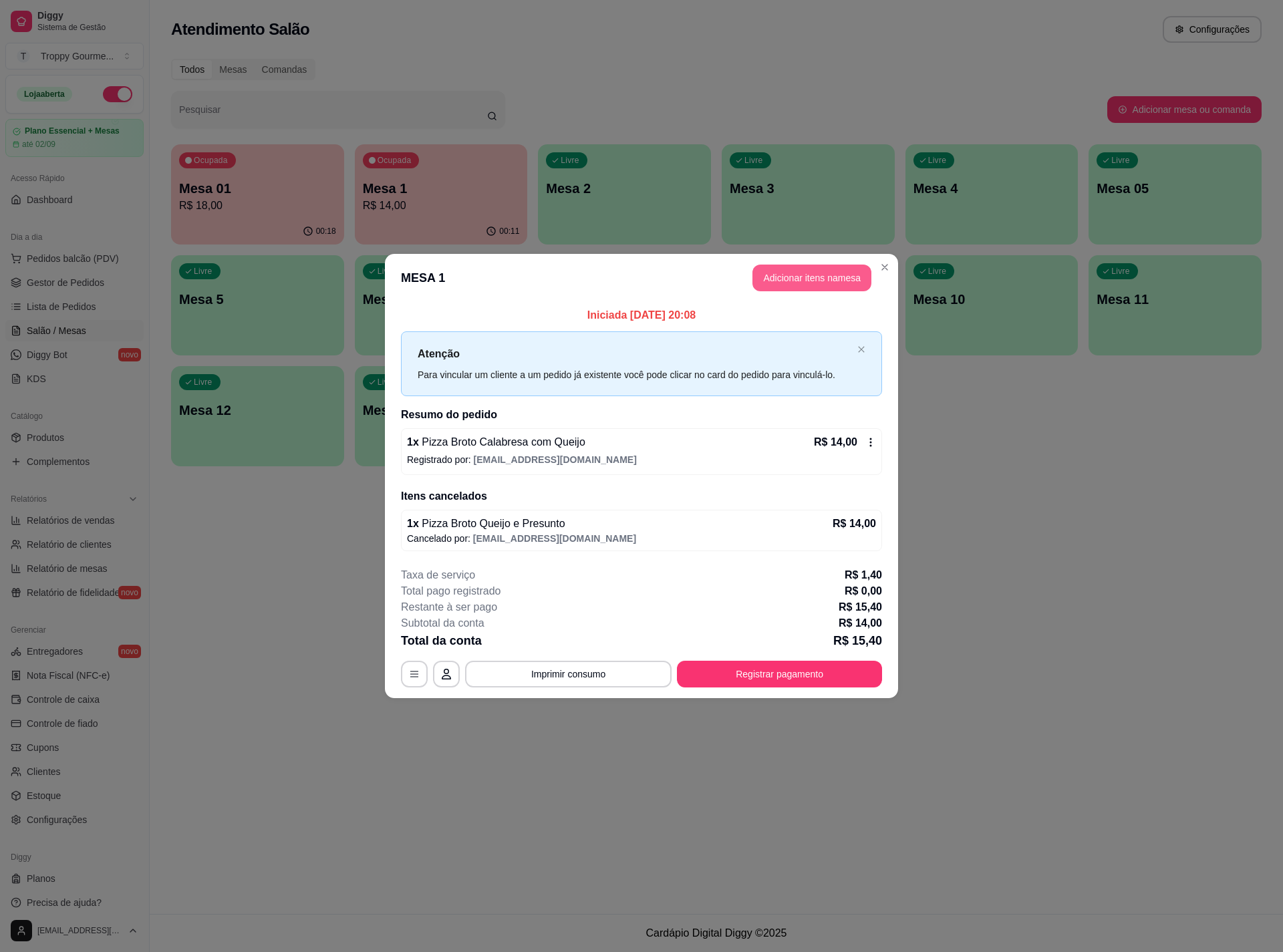
click at [824, 275] on button "Adicionar itens na mesa" at bounding box center [812, 278] width 119 height 26
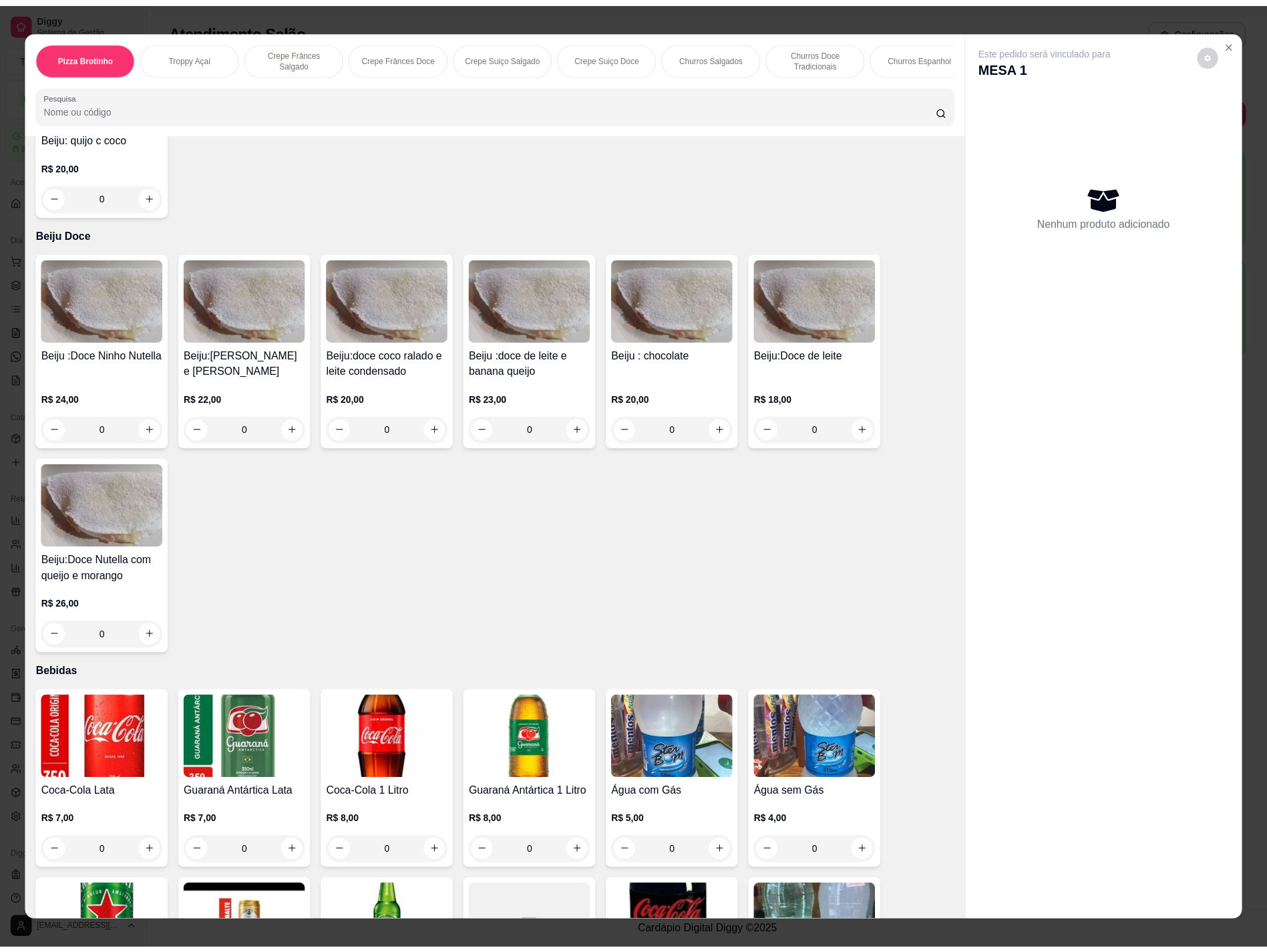
scroll to position [2852, 0]
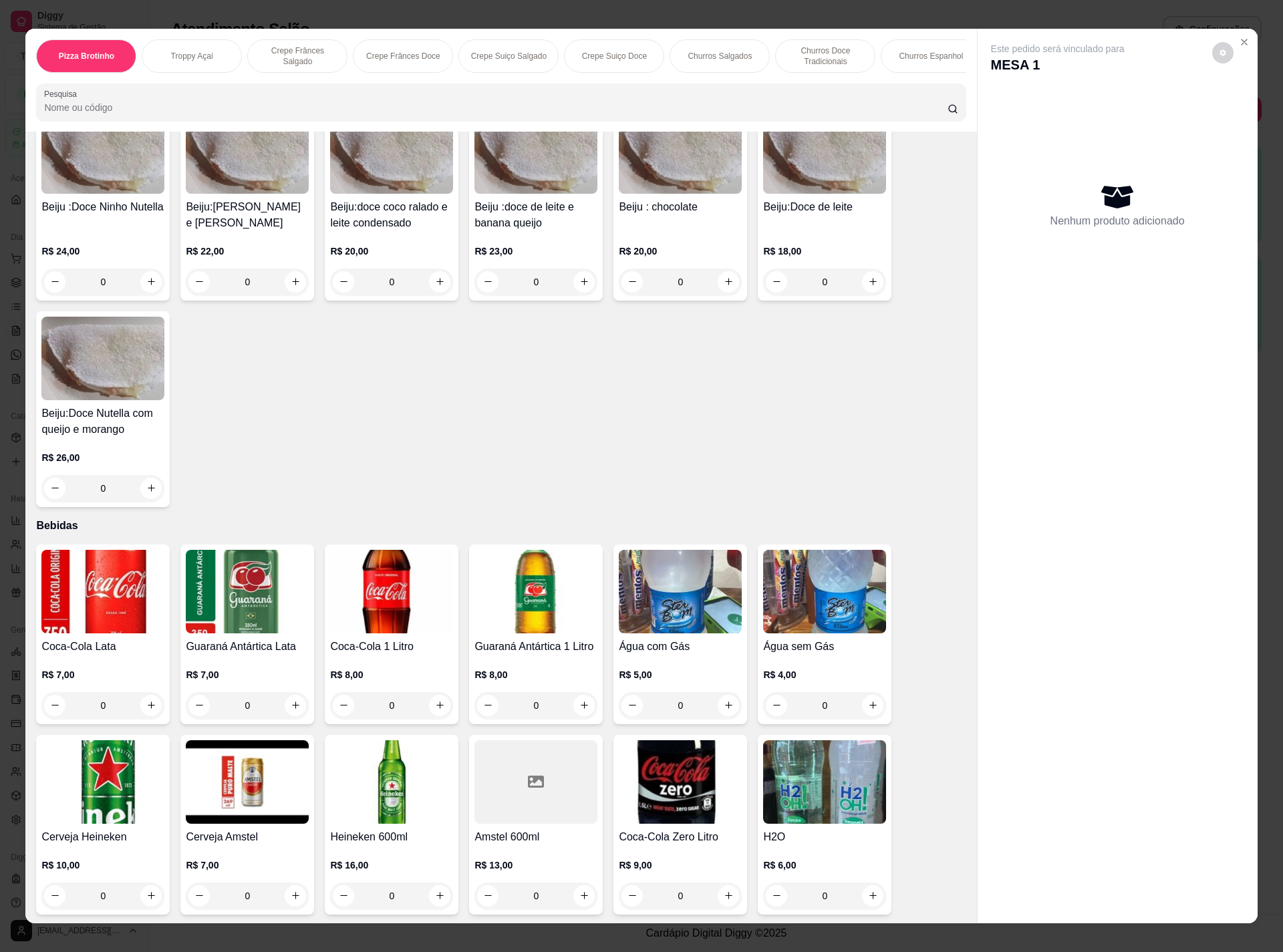
click at [124, 577] on img at bounding box center [103, 591] width 123 height 83
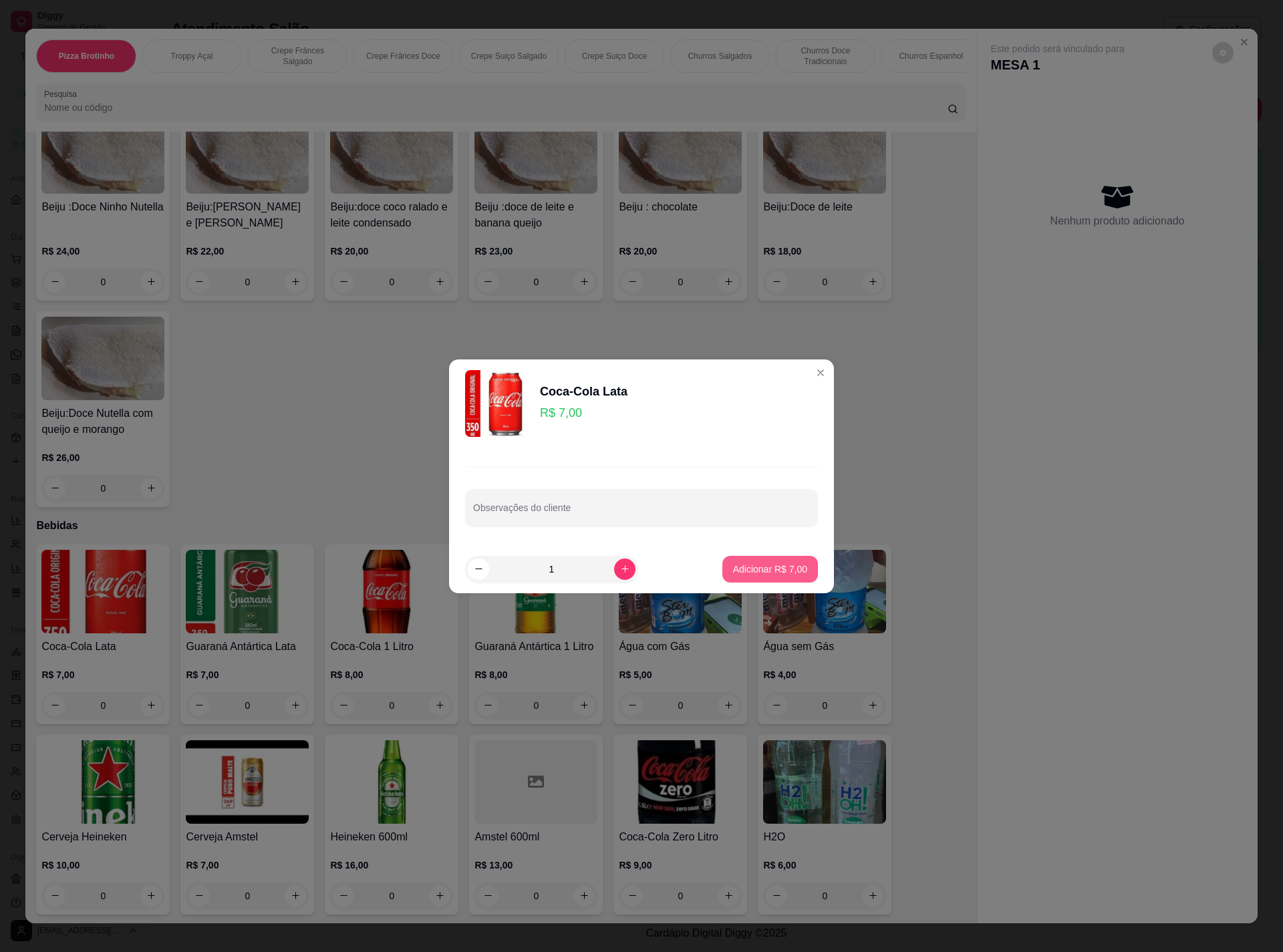
click at [752, 563] on p "Adicionar R$ 7,00" at bounding box center [769, 569] width 74 height 14
type input "1"
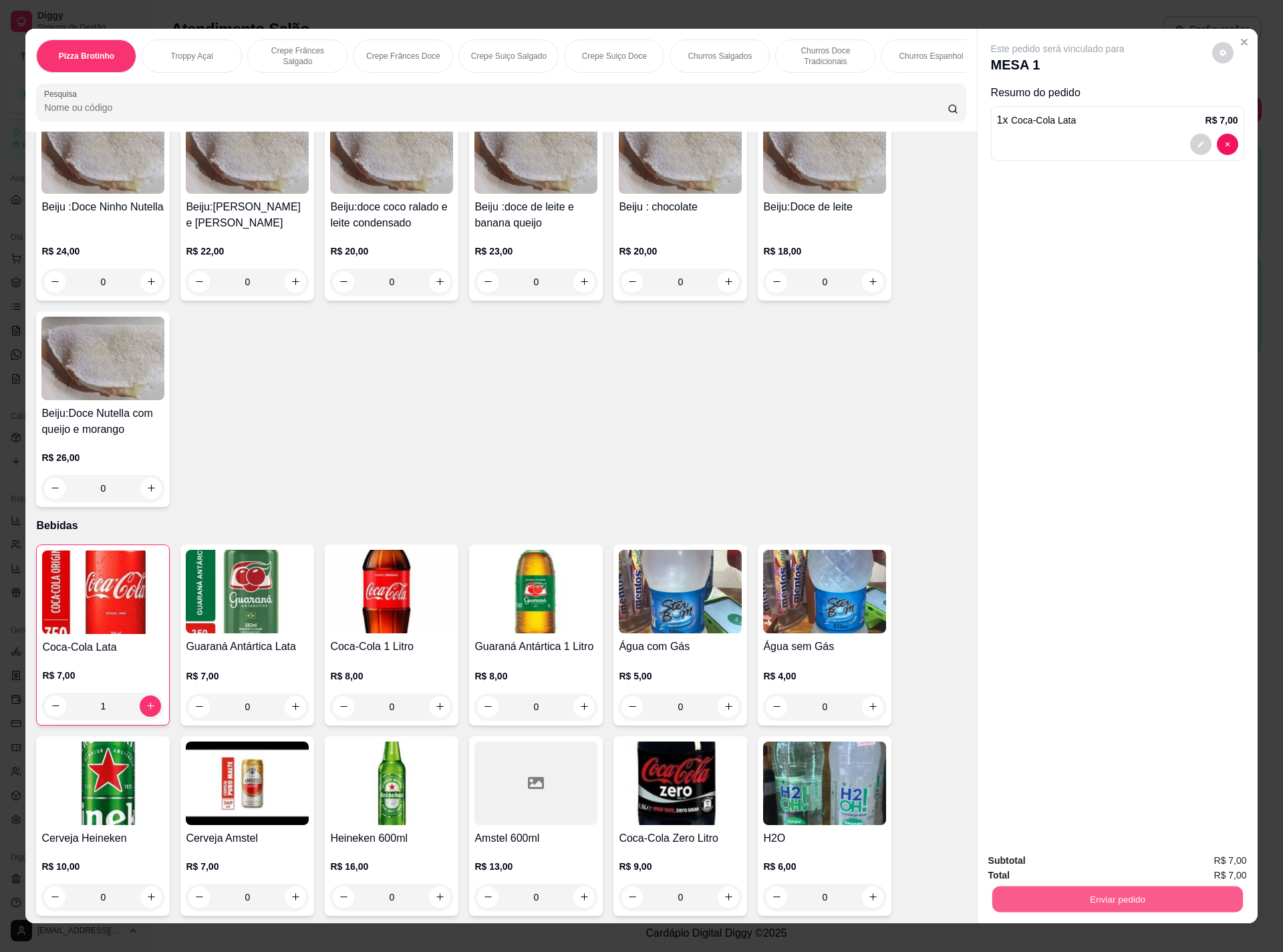
click at [1058, 900] on button "Enviar pedido" at bounding box center [1117, 899] width 250 height 26
click at [1049, 862] on button "Não registrar e enviar pedido" at bounding box center [1070, 865] width 135 height 25
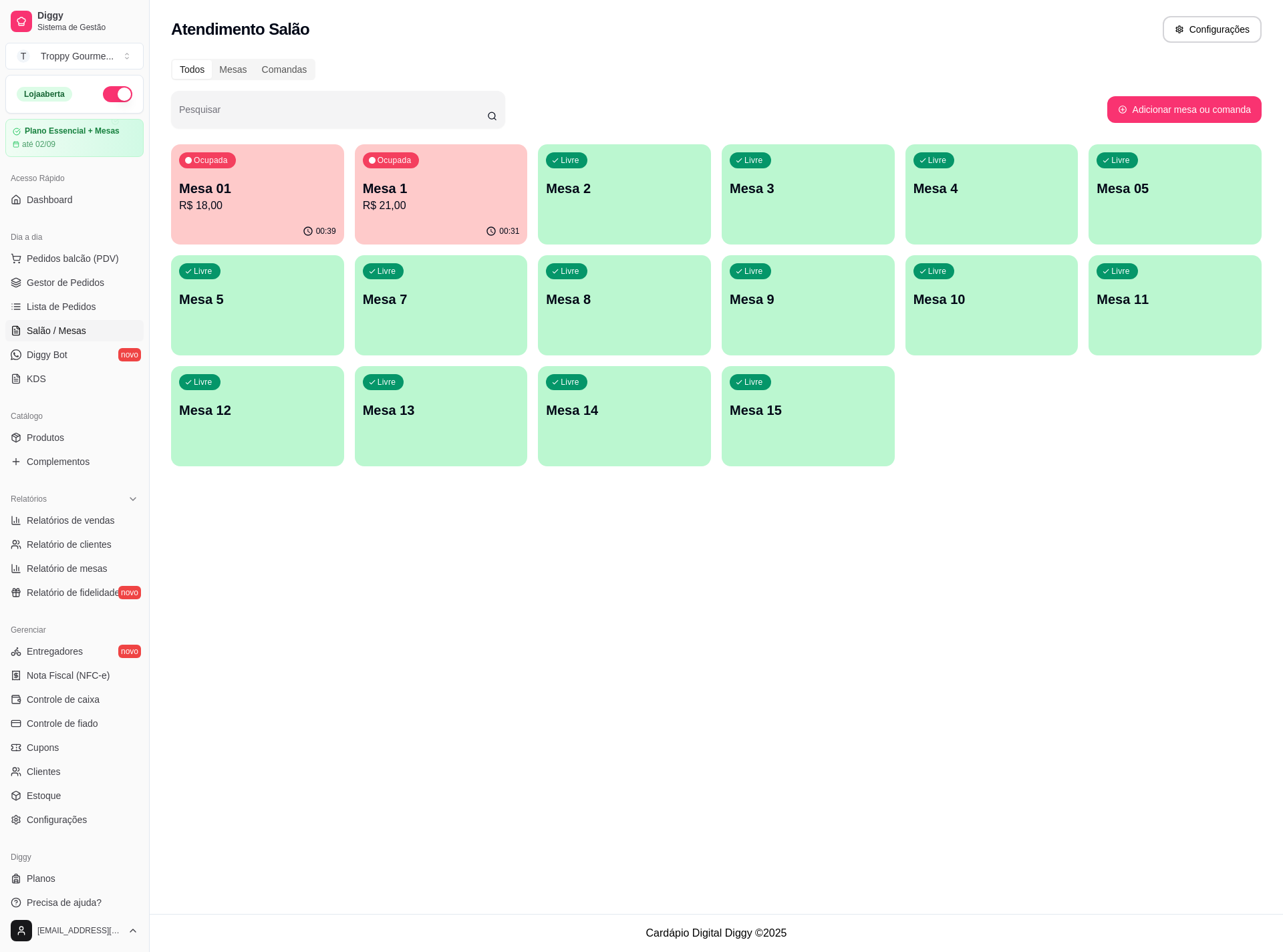
click at [453, 215] on div "Ocupada Mesa 1 R$ 21,00" at bounding box center [440, 181] width 173 height 74
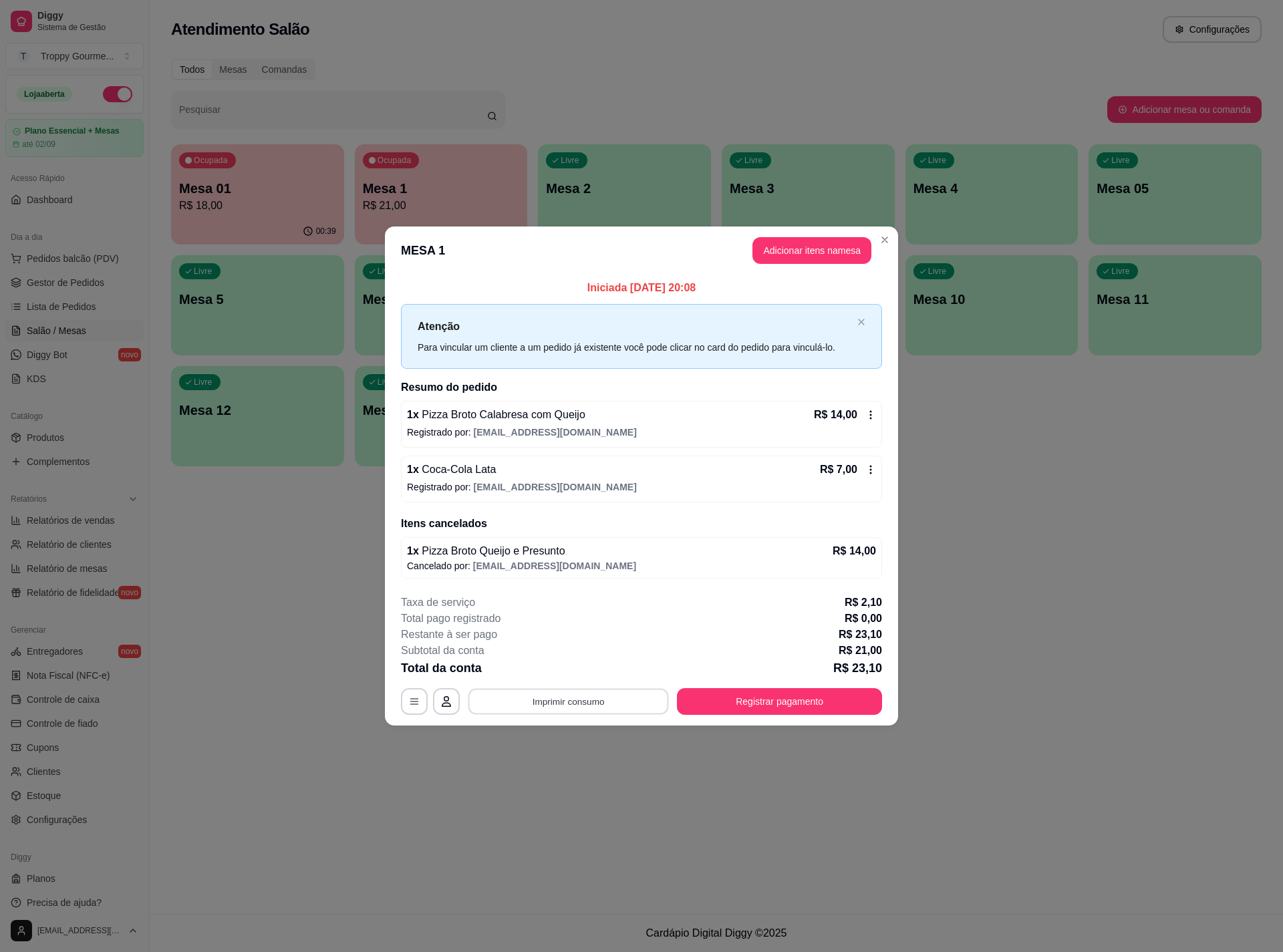
click at [592, 704] on button "Imprimir consumo" at bounding box center [568, 702] width 200 height 26
click at [555, 649] on button "IMPRESSORA" at bounding box center [572, 645] width 94 height 20
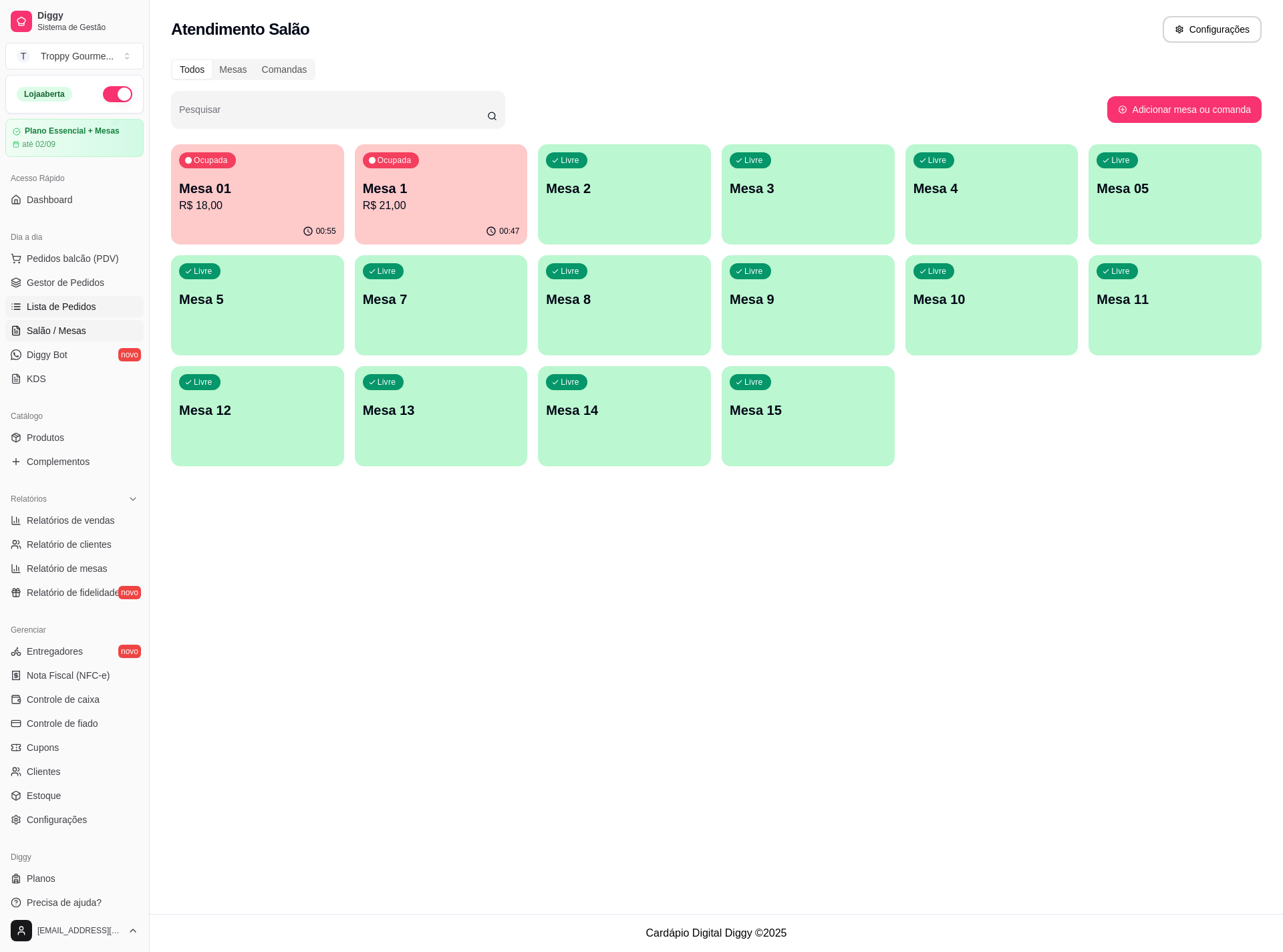
click at [57, 305] on span "Lista de Pedidos" at bounding box center [61, 307] width 70 height 14
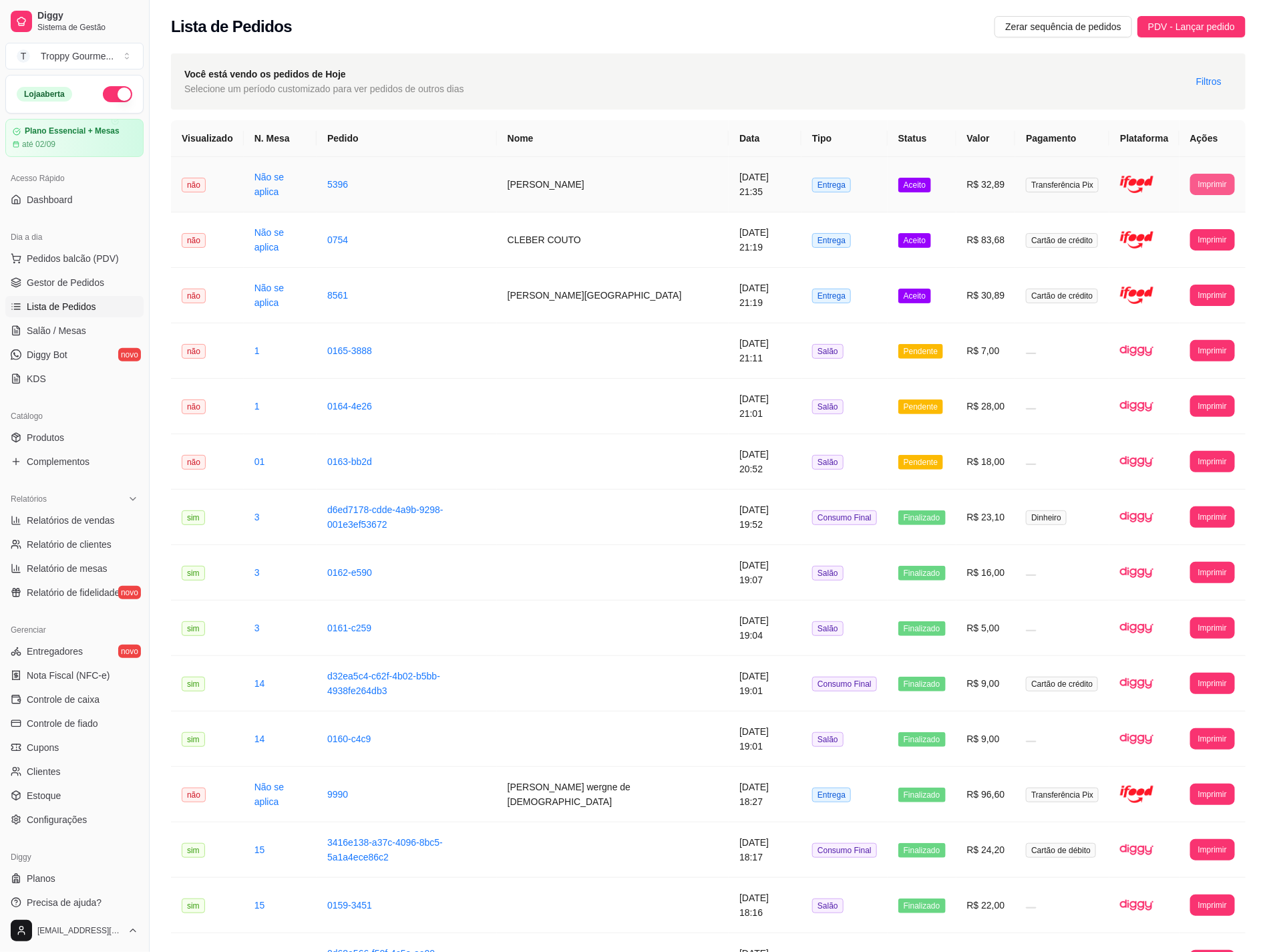
click at [1211, 176] on button "Imprimir" at bounding box center [1213, 184] width 45 height 21
click at [1154, 227] on button "IMPRESSORA" at bounding box center [1185, 231] width 94 height 20
